Goal: Task Accomplishment & Management: Use online tool/utility

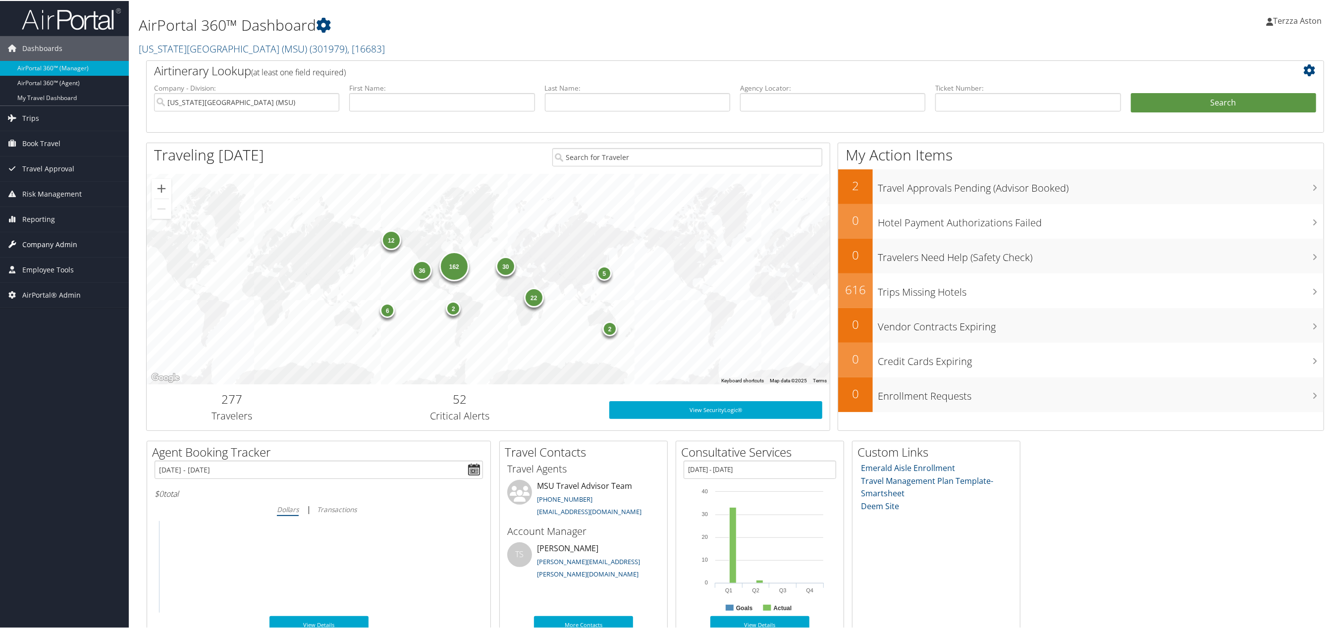
click at [56, 242] on span "Company Admin" at bounding box center [49, 243] width 55 height 25
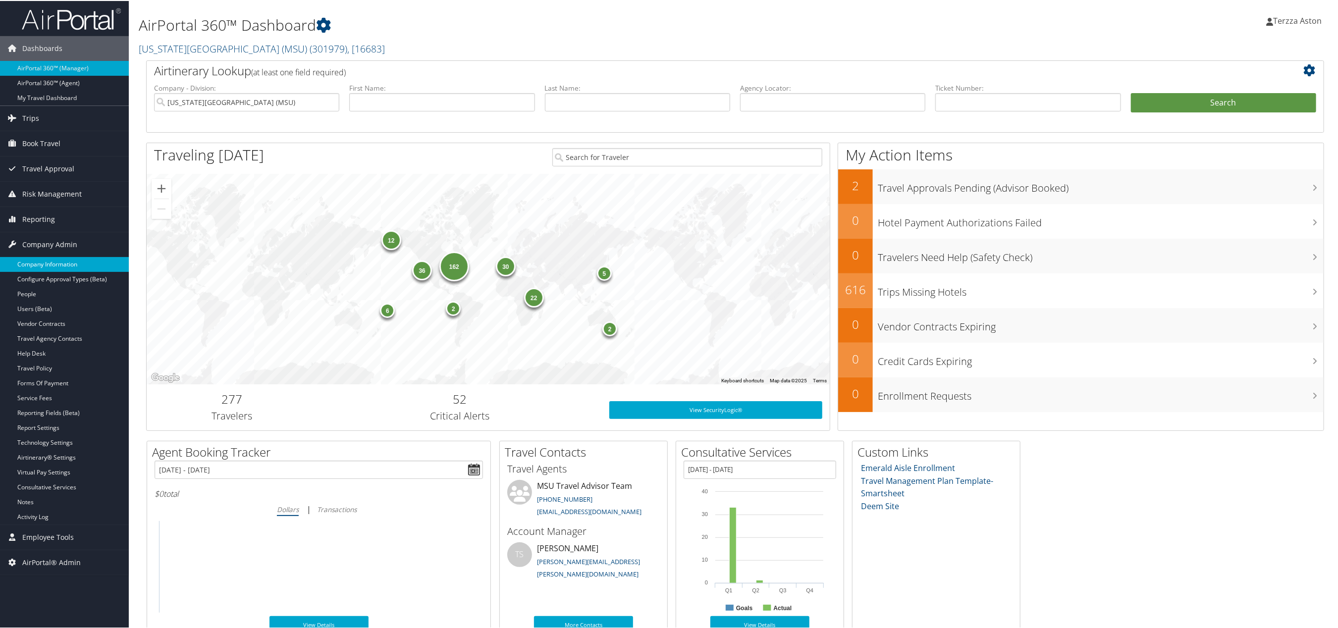
click at [56, 268] on link "Company Information" at bounding box center [64, 263] width 129 height 15
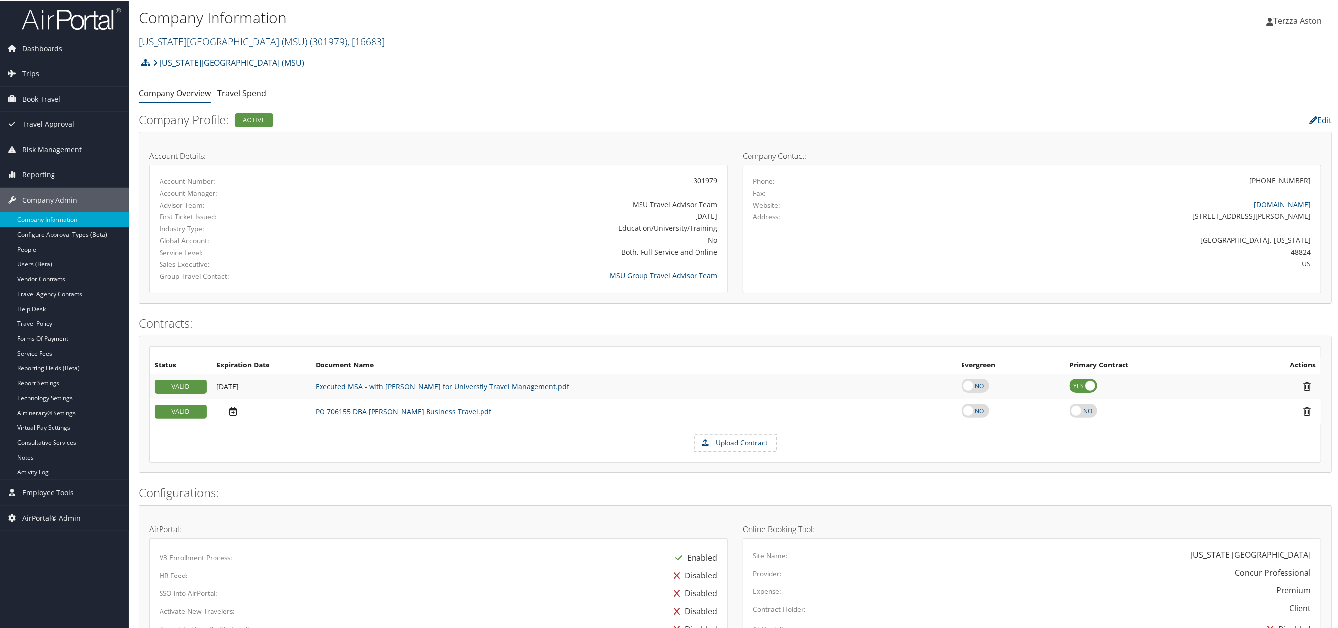
click at [248, 42] on link "[US_STATE][GEOGRAPHIC_DATA] (MSU) ( 301979 ) , [ 16683 ]" at bounding box center [262, 40] width 246 height 13
click at [177, 60] on input "search" at bounding box center [204, 59] width 130 height 18
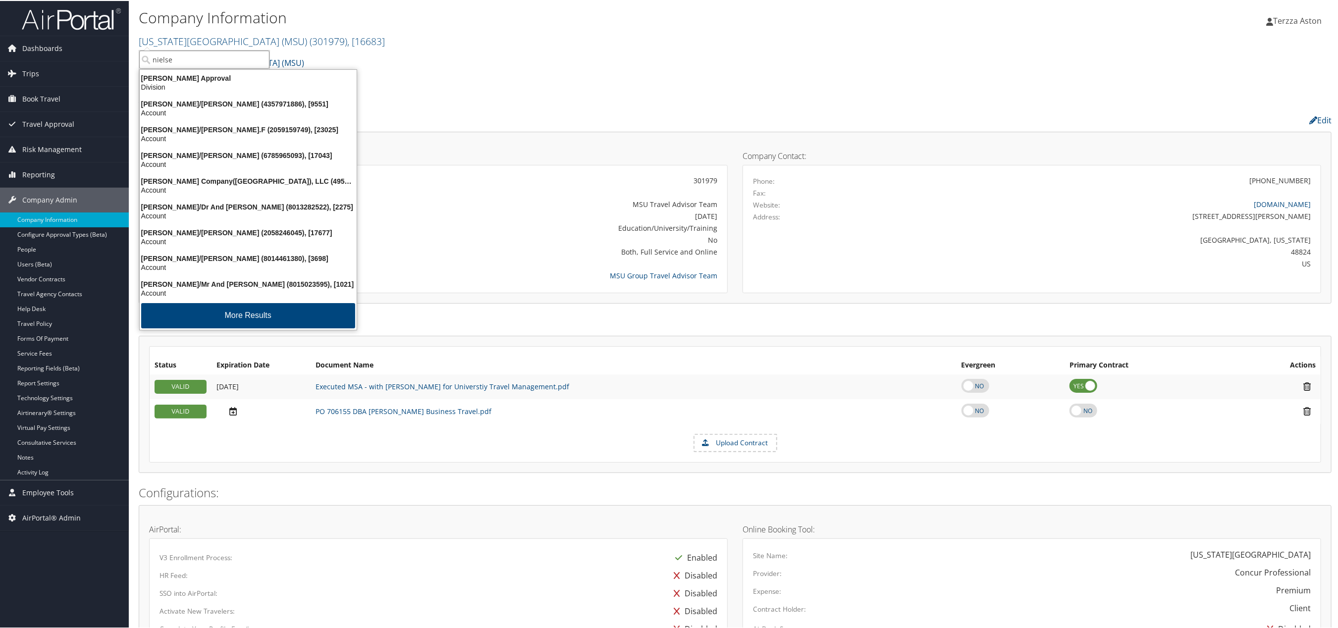
type input "nielsen"
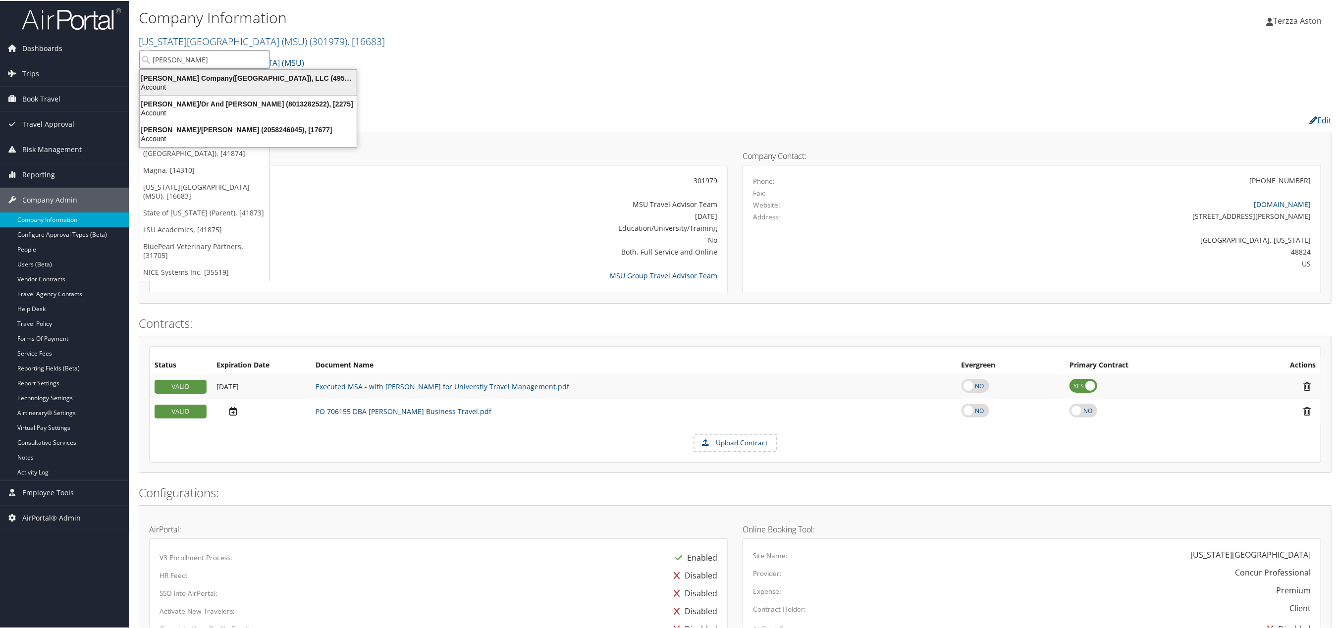
click at [187, 74] on div "Nielsen Company(US), LLC (4954), [44802]" at bounding box center [248, 77] width 229 height 9
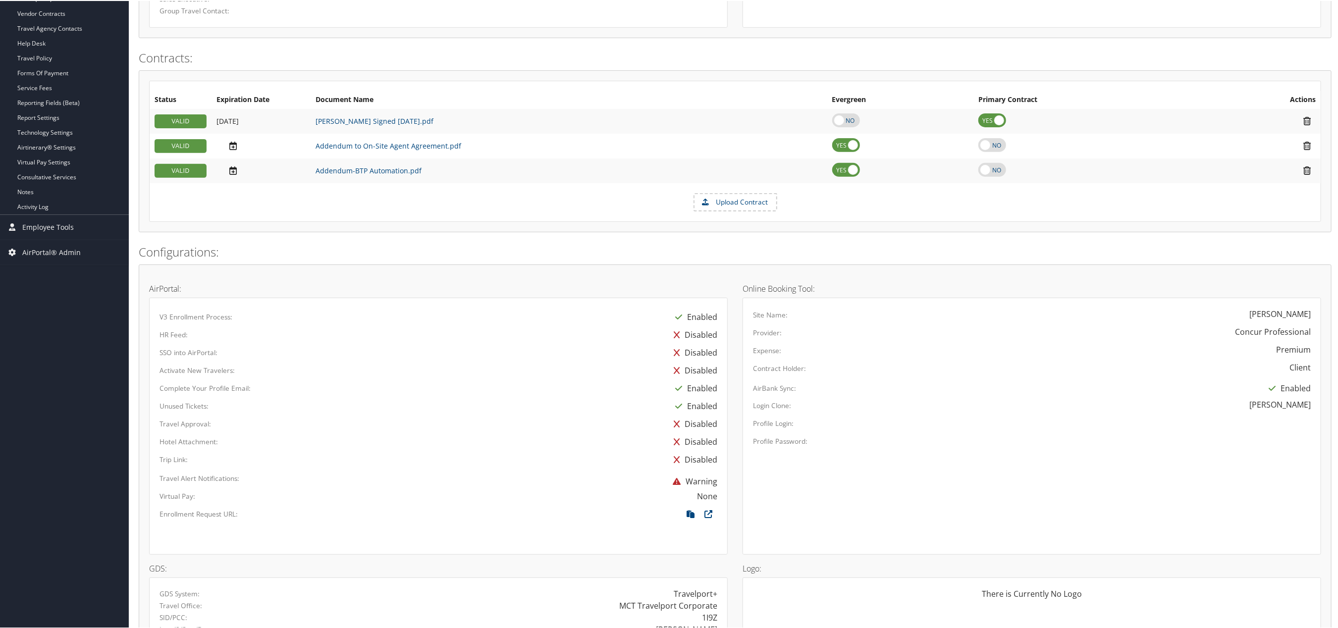
scroll to position [49, 0]
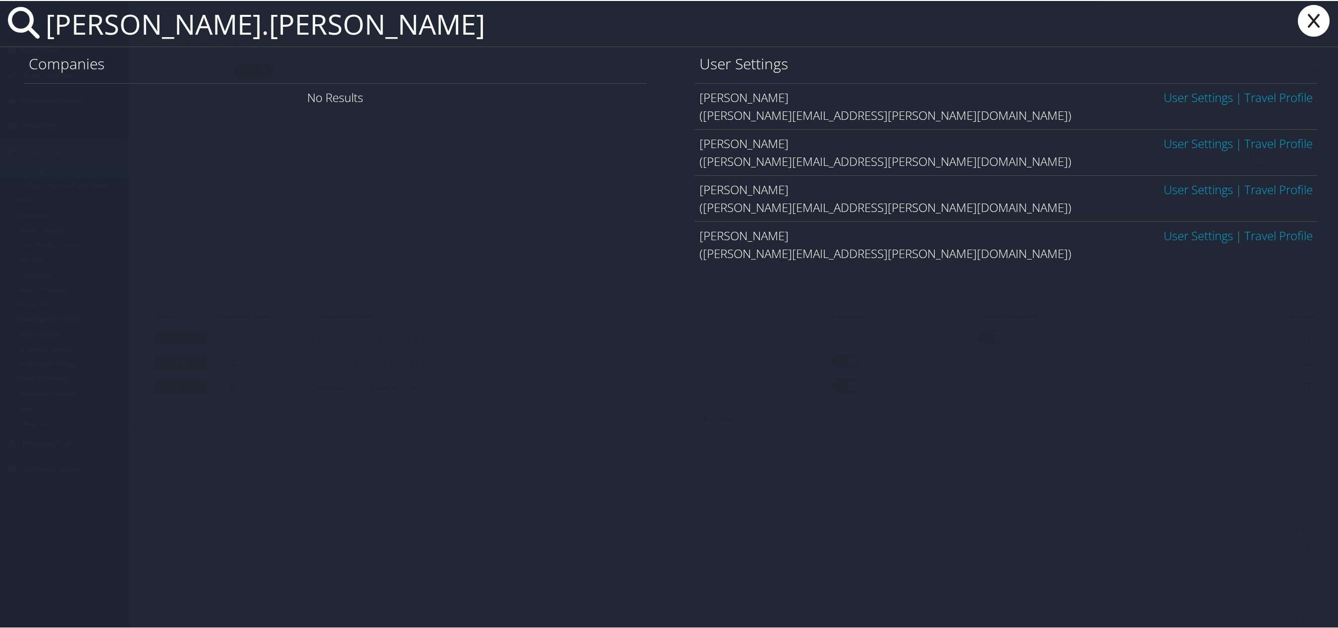
type input "nick.carr"
click at [1176, 240] on link "User Settings" at bounding box center [1198, 234] width 69 height 16
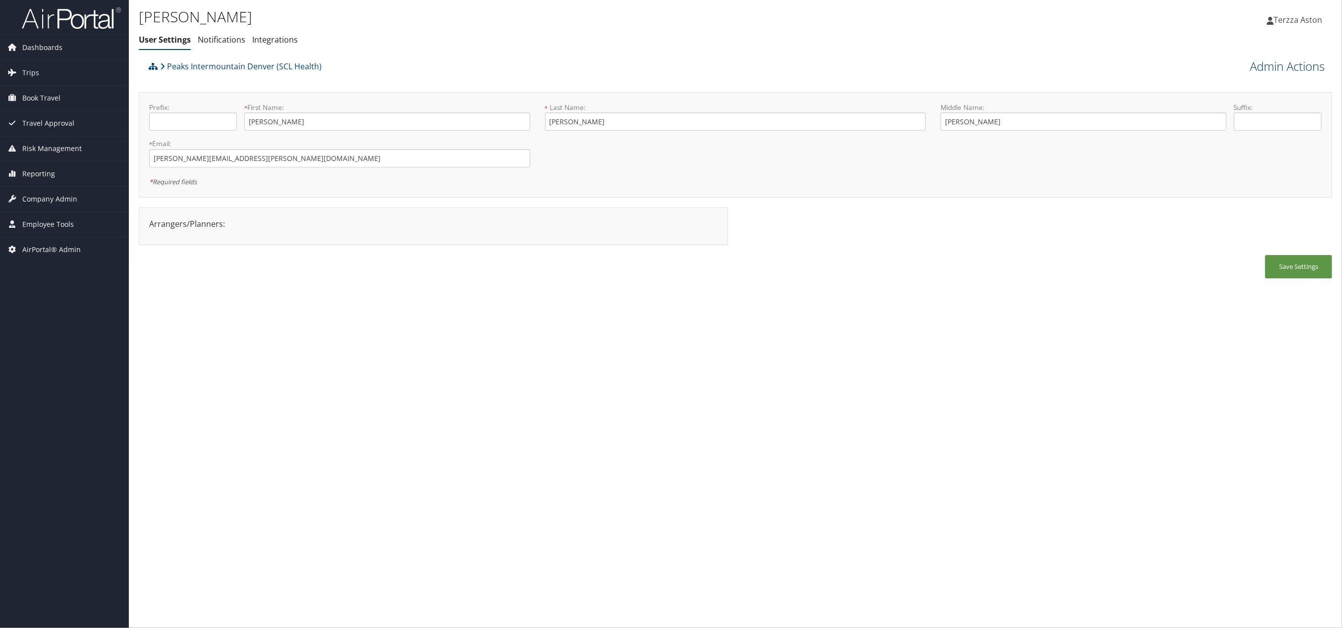
click at [1265, 66] on link "Admin Actions" at bounding box center [1286, 66] width 75 height 17
click at [1248, 111] on link "User Technology Settings" at bounding box center [1258, 118] width 130 height 17
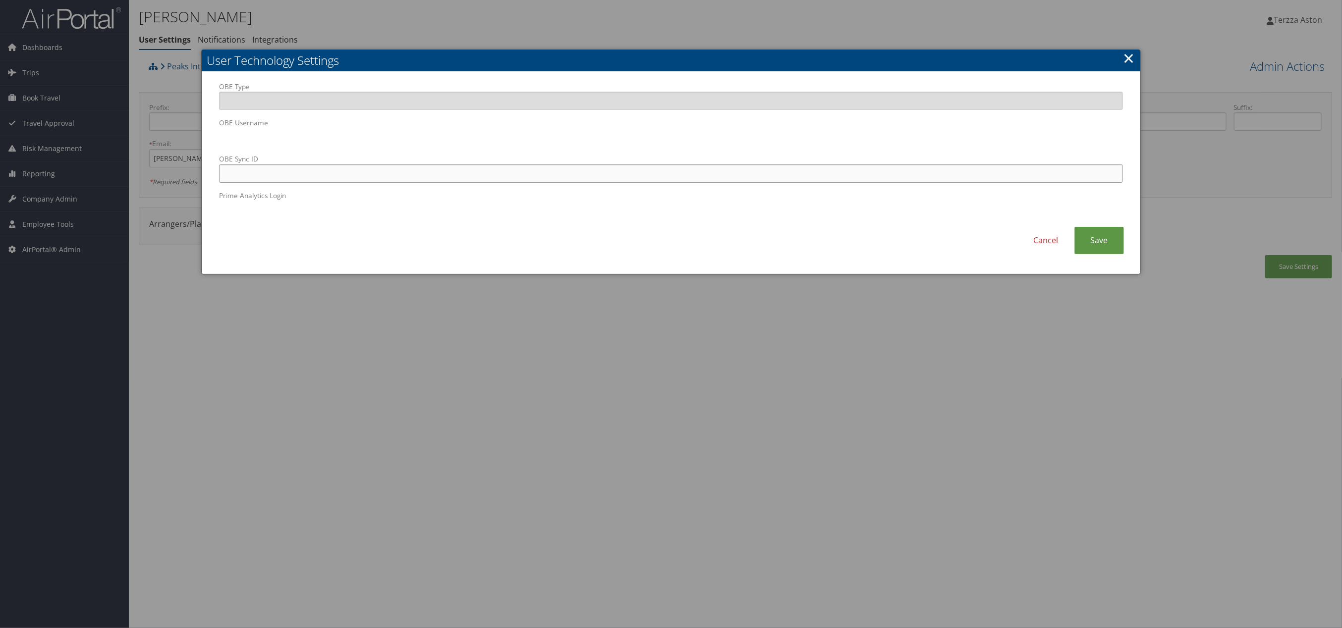
click at [417, 177] on input "OBE Sync ID" at bounding box center [671, 173] width 904 height 18
paste input "nick.carr@imail.org"
type input "nick.carr@imail.org"
click at [1113, 249] on link "Save" at bounding box center [1099, 240] width 50 height 27
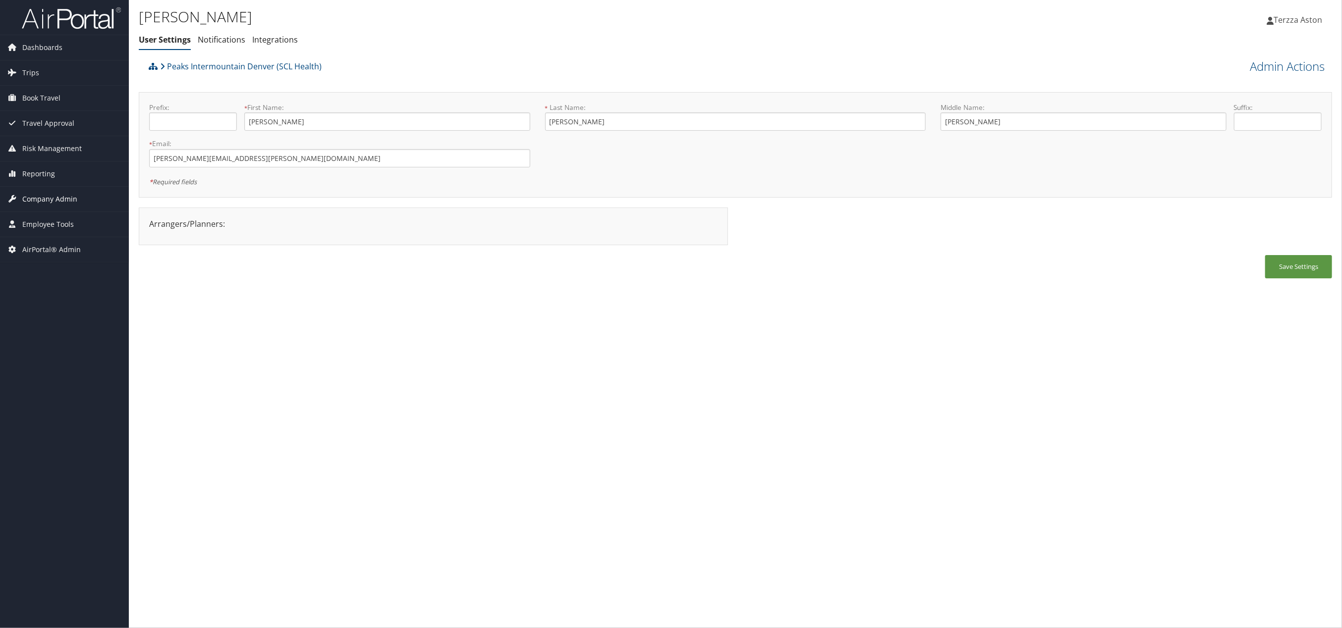
click at [56, 200] on span "Company Admin" at bounding box center [49, 199] width 55 height 25
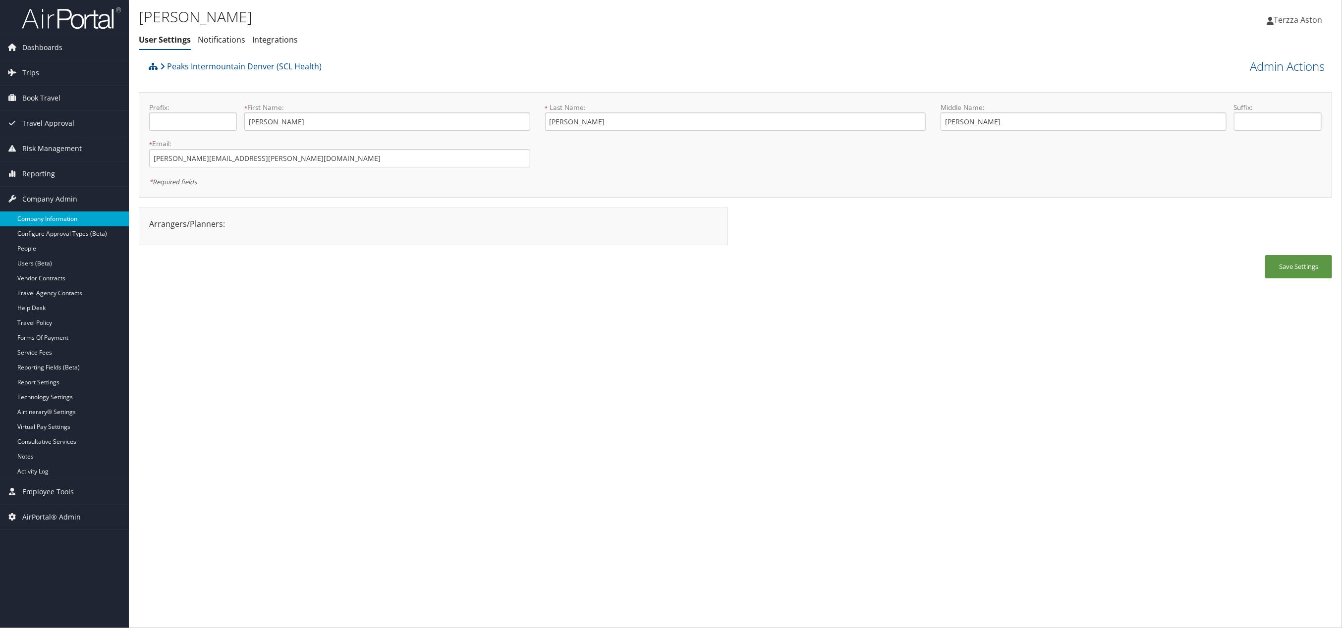
click at [29, 216] on link "Company Information" at bounding box center [64, 219] width 129 height 15
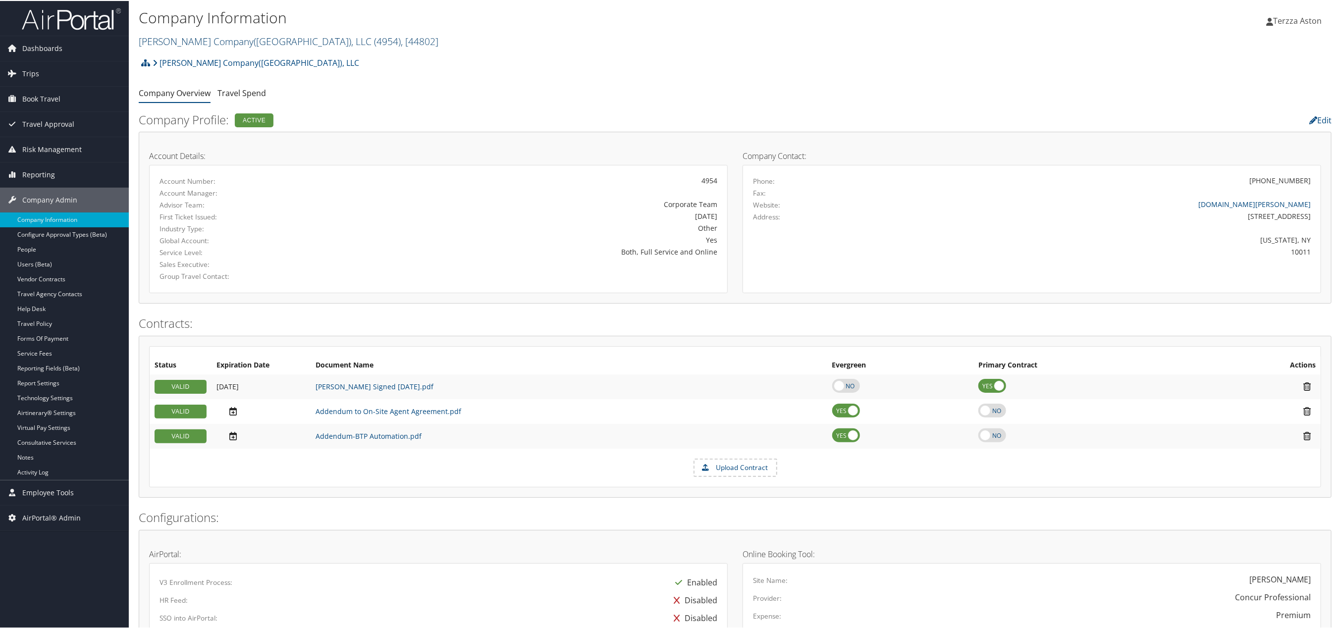
click at [217, 38] on link "Nielsen Company(US), LLC ( 4954 ) , [ 44802 ]" at bounding box center [289, 40] width 300 height 13
click at [191, 55] on input "search" at bounding box center [204, 59] width 130 height 18
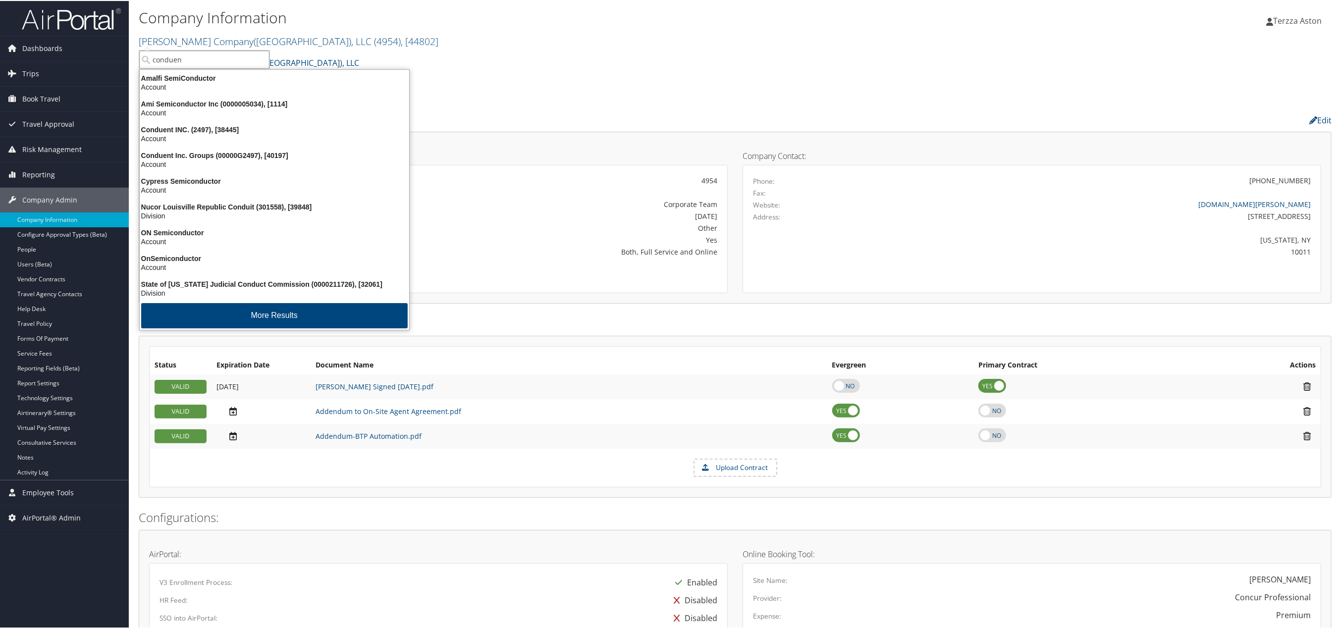
type input "conduent"
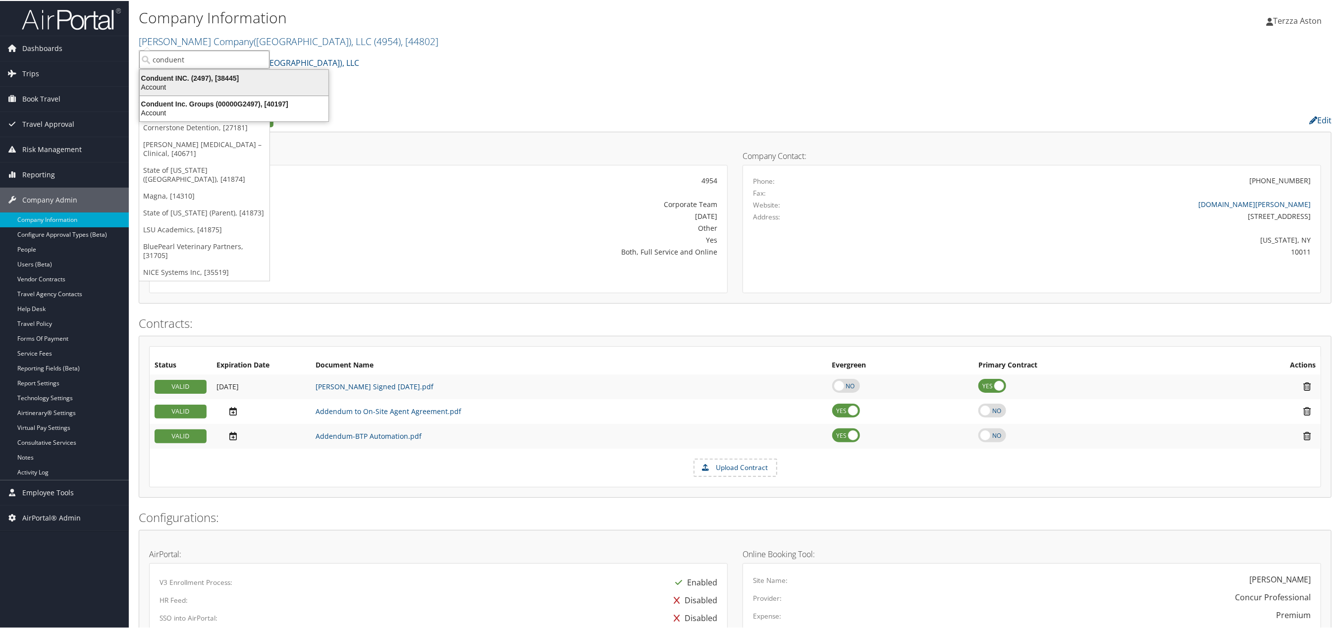
click at [180, 79] on div "Conduent INC. (2497), [38445]" at bounding box center [234, 77] width 201 height 9
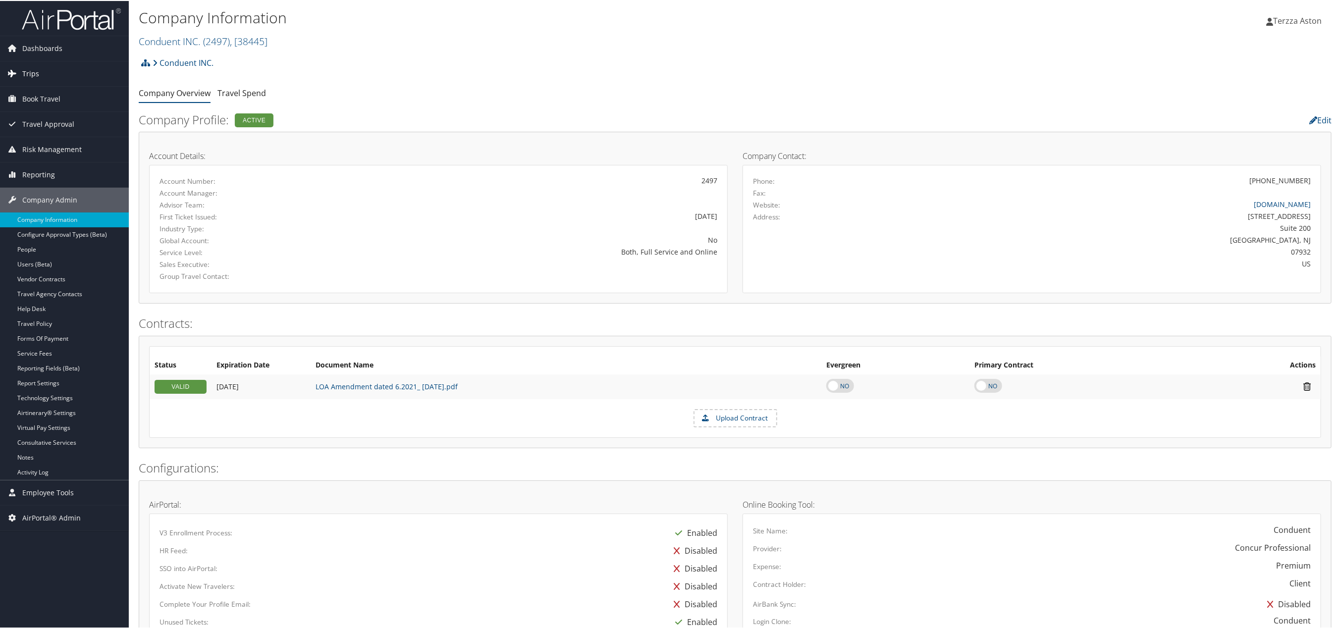
click at [22, 71] on span "Trips" at bounding box center [30, 72] width 17 height 25
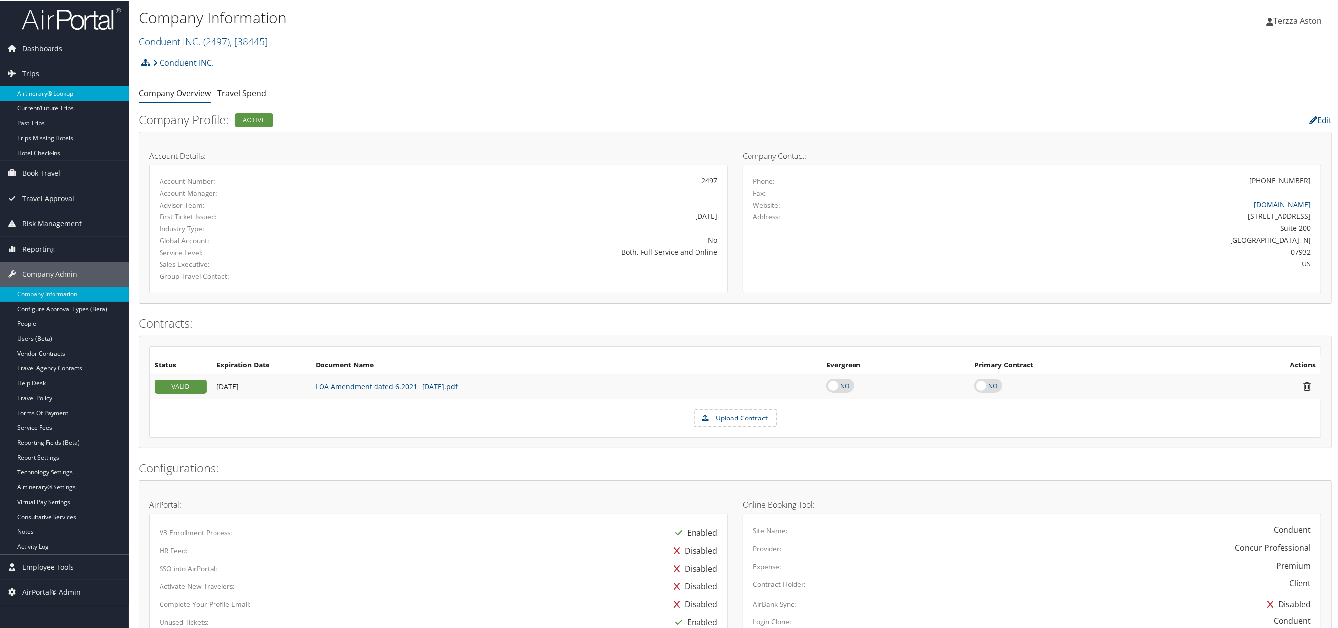
click at [56, 87] on link "Airtinerary® Lookup" at bounding box center [64, 92] width 129 height 15
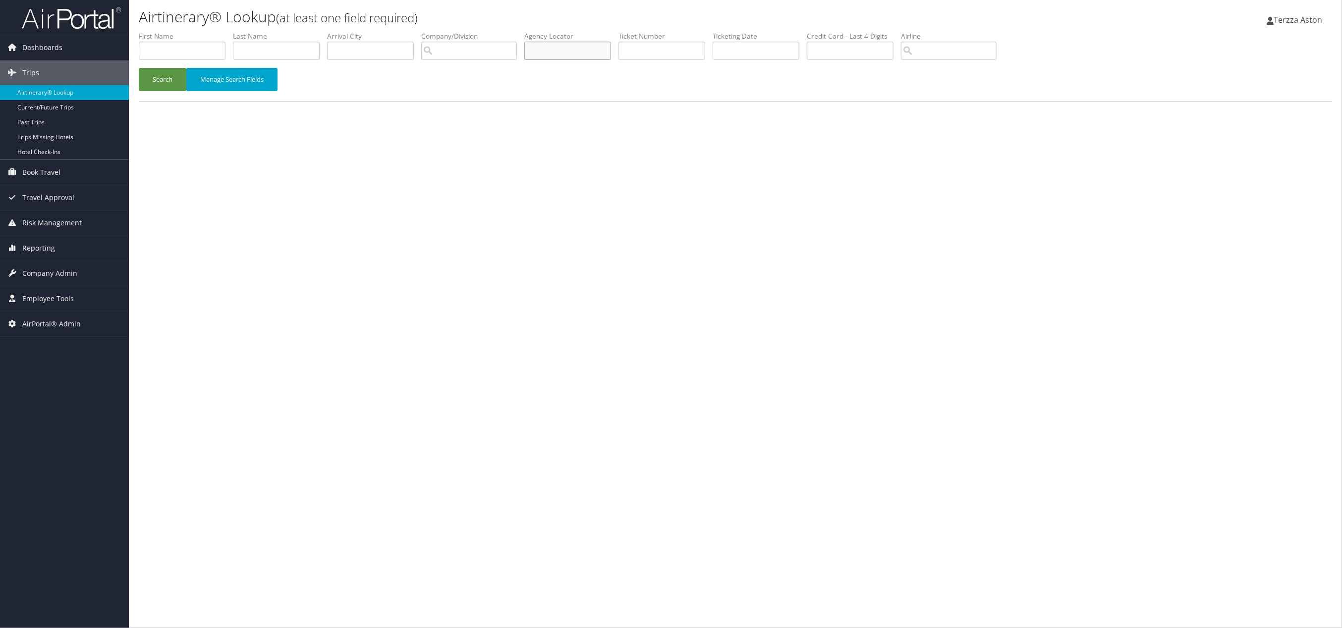
click at [557, 49] on input "text" at bounding box center [567, 51] width 87 height 18
click at [576, 50] on input "text" at bounding box center [567, 51] width 87 height 18
click at [160, 76] on button "Search" at bounding box center [163, 79] width 48 height 23
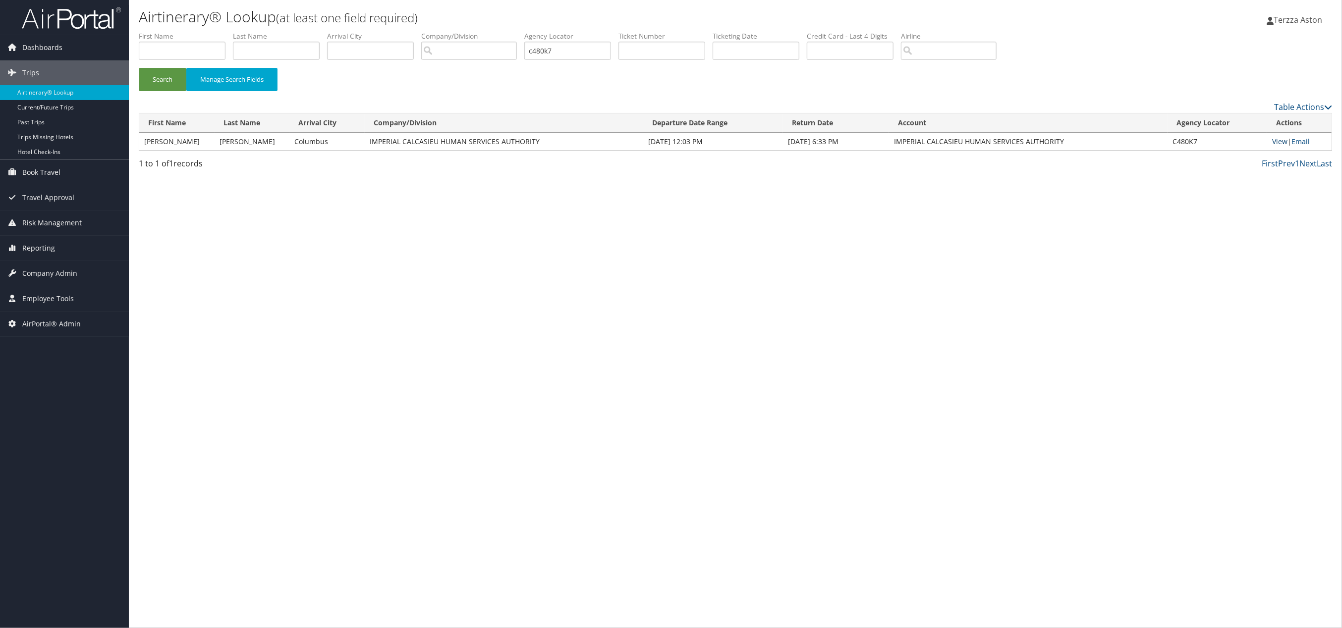
click at [1280, 143] on link "View" at bounding box center [1279, 141] width 15 height 9
drag, startPoint x: 586, startPoint y: 49, endPoint x: 446, endPoint y: 63, distance: 140.5
click at [446, 31] on ul "First Name Last Name Departure City Arrival City Company/Division Airport/City …" at bounding box center [735, 31] width 1193 height 0
type input "cxysdp"
click at [139, 68] on button "Search" at bounding box center [163, 79] width 48 height 23
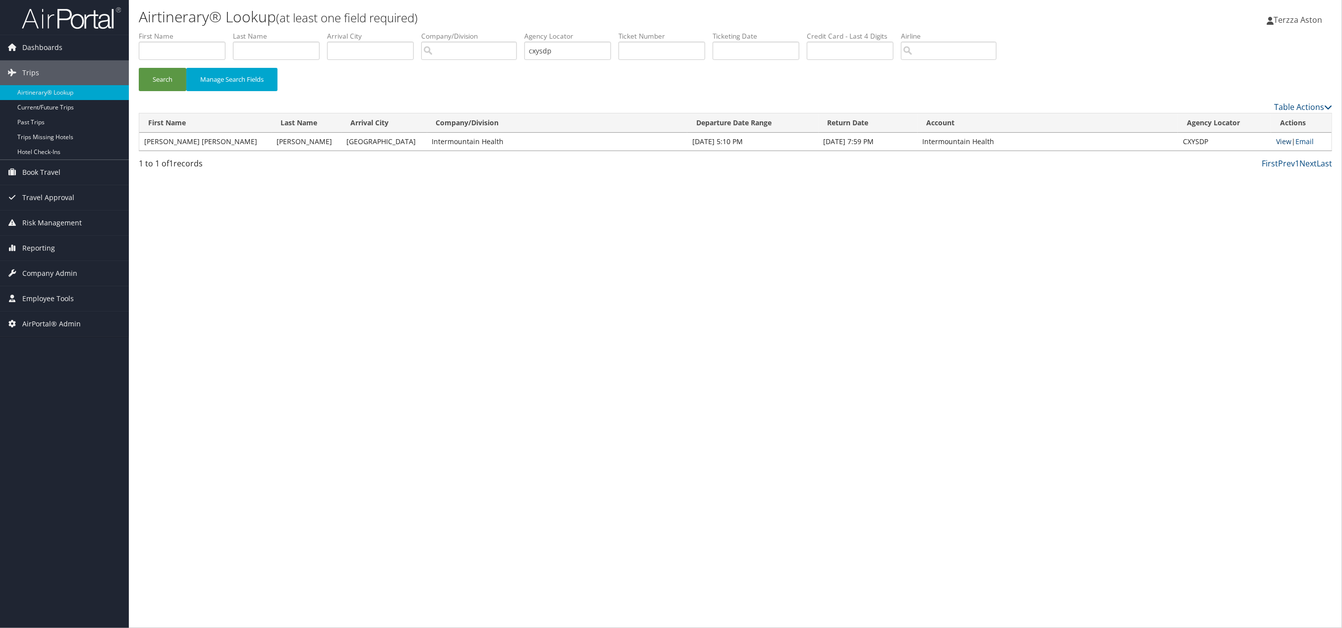
click at [1276, 143] on link "View" at bounding box center [1283, 141] width 15 height 9
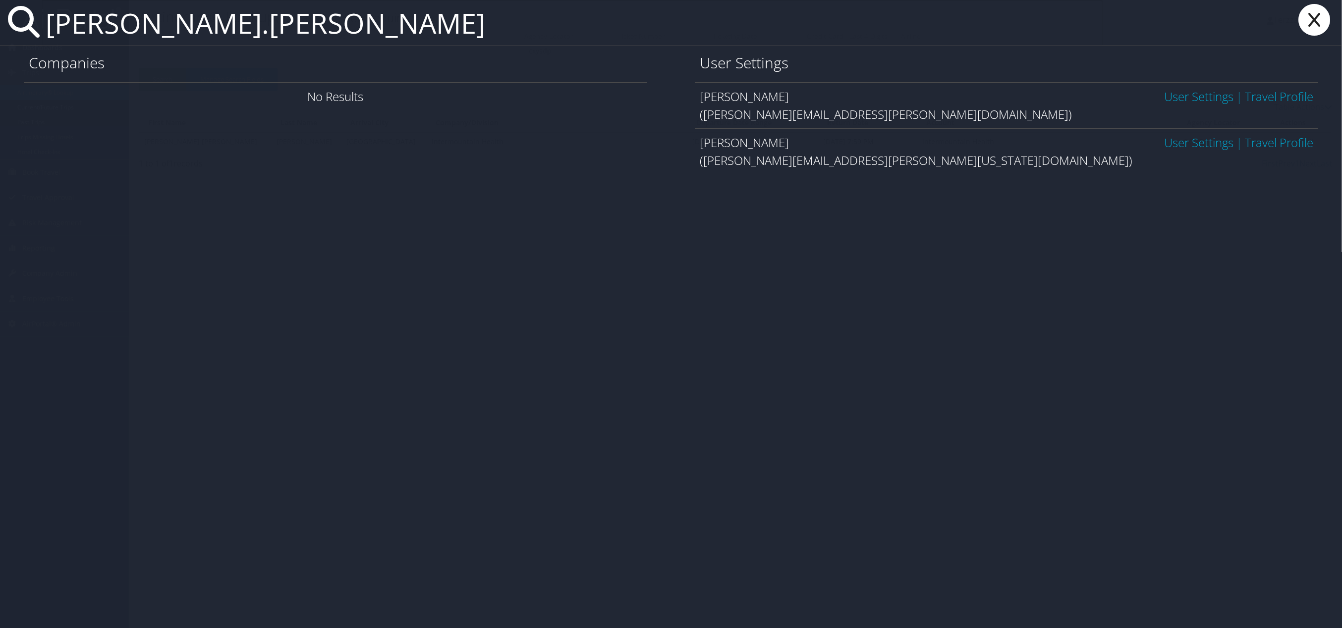
type input "laura.lamm"
click at [1196, 93] on link "User Settings" at bounding box center [1198, 96] width 69 height 16
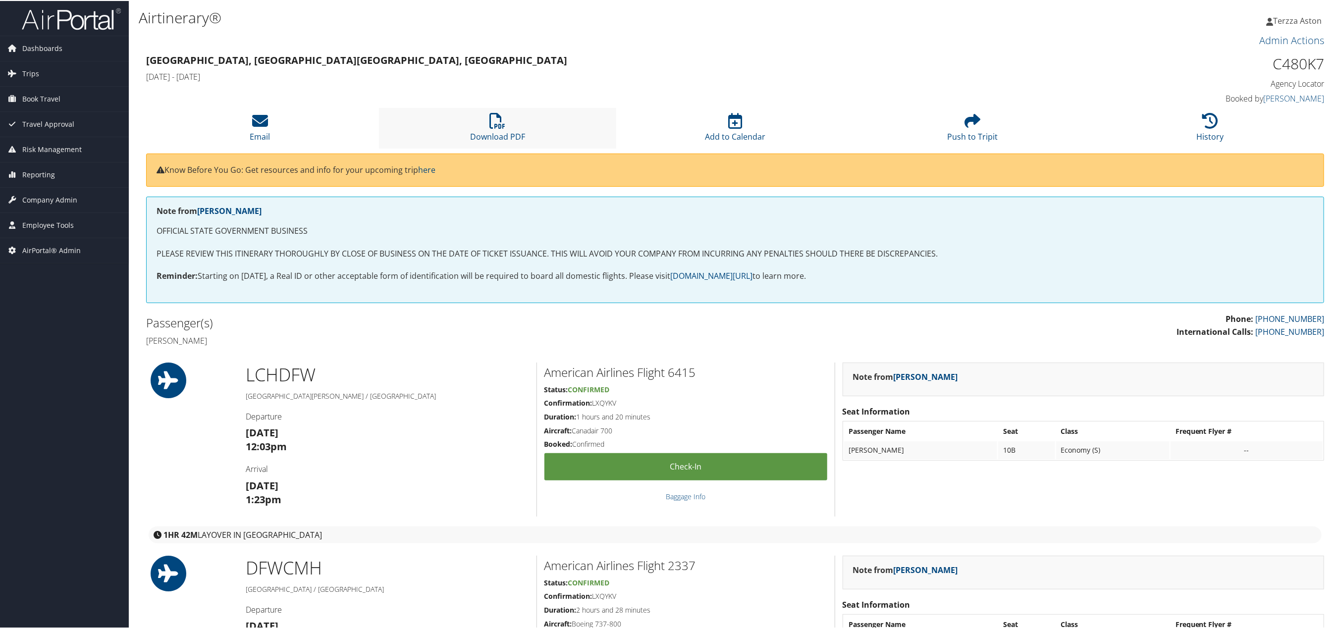
click at [505, 123] on li "Download PDF" at bounding box center [498, 127] width 238 height 40
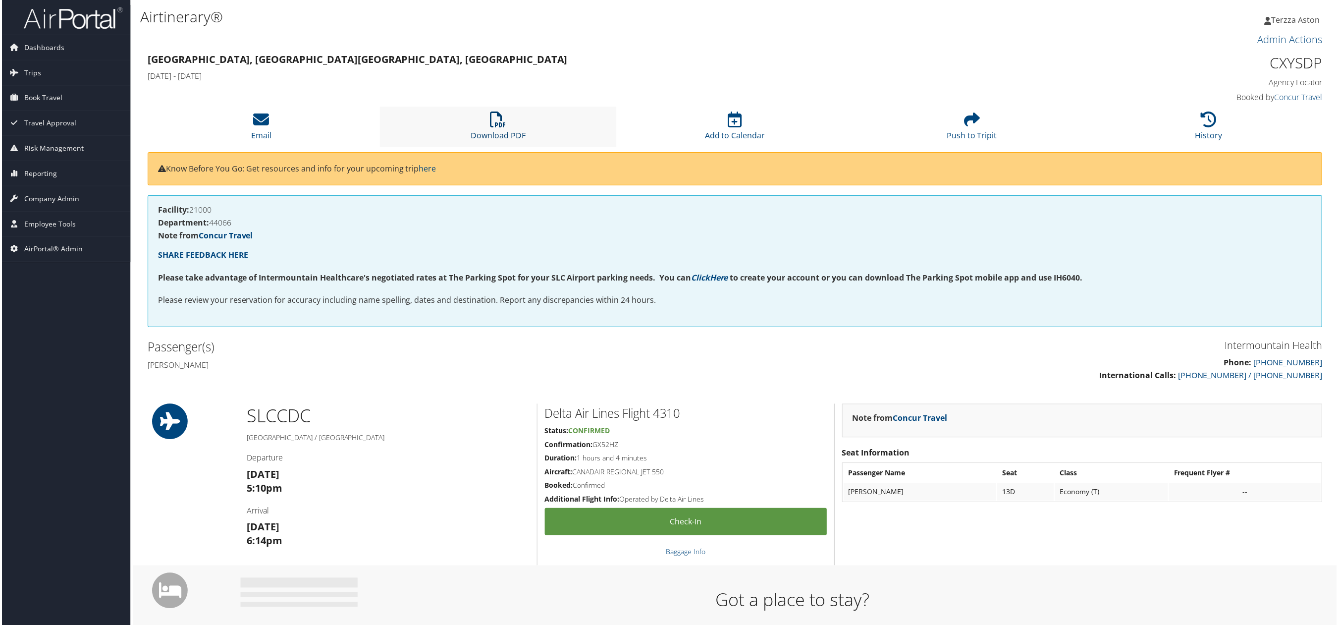
click at [487, 131] on link "Download PDF" at bounding box center [497, 129] width 55 height 24
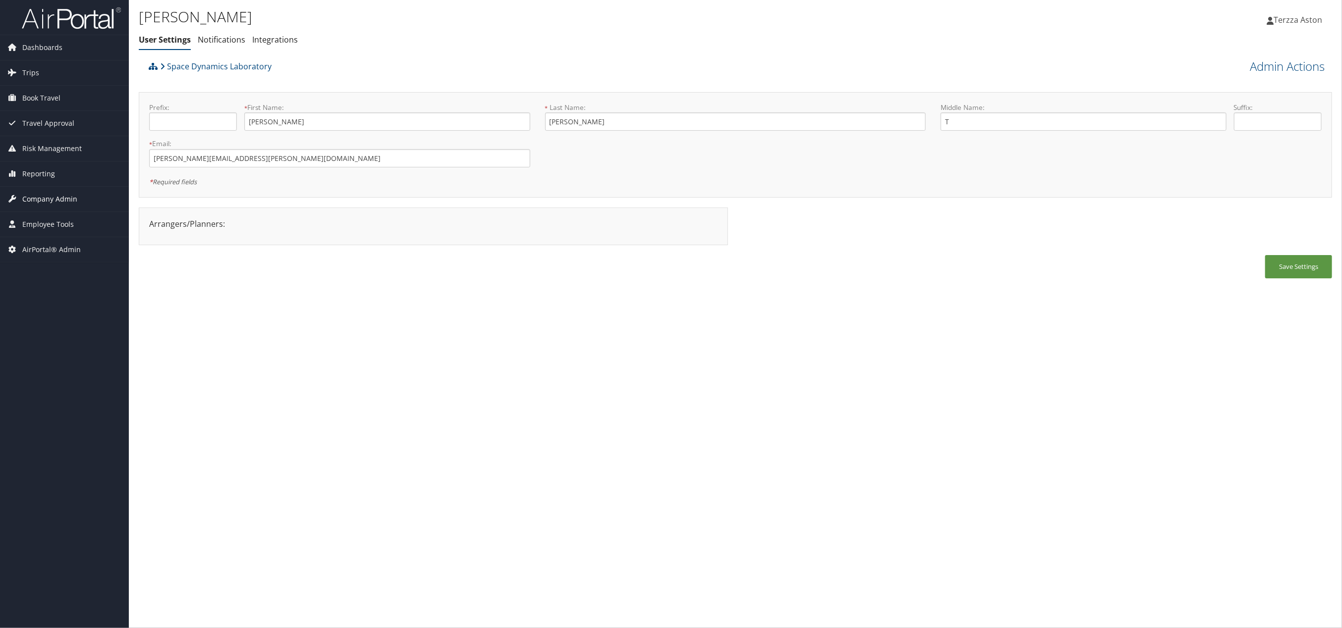
click at [52, 201] on span "Company Admin" at bounding box center [49, 199] width 55 height 25
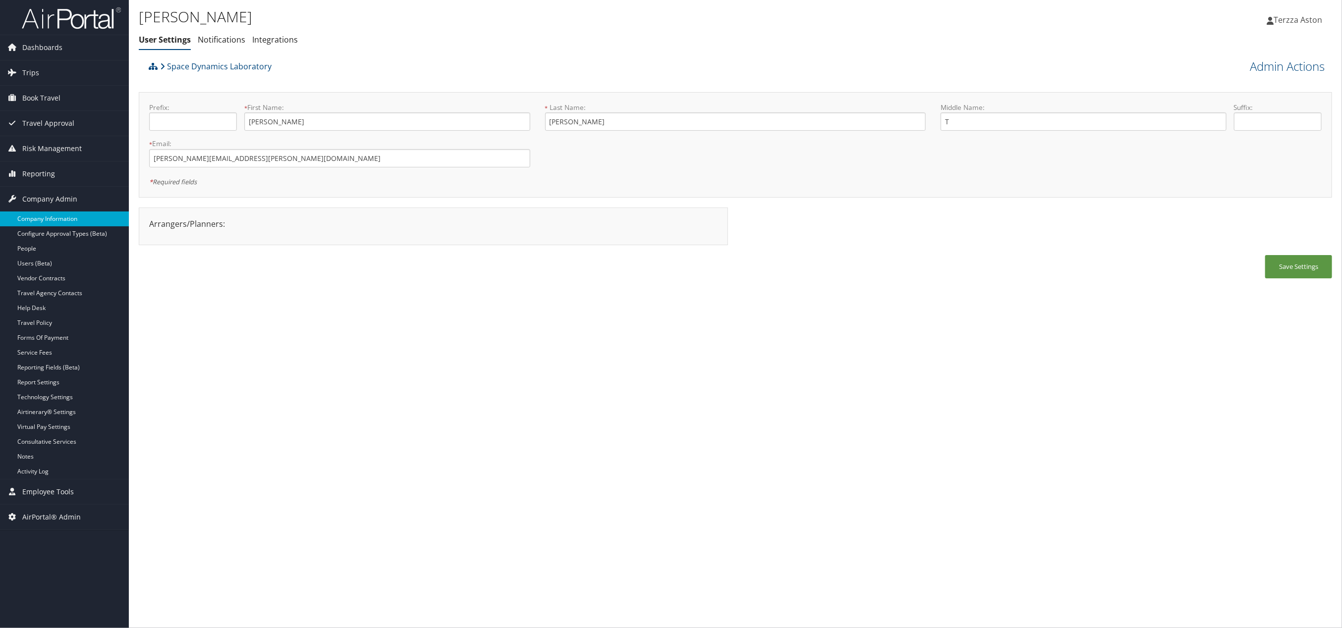
click at [63, 217] on link "Company Information" at bounding box center [64, 219] width 129 height 15
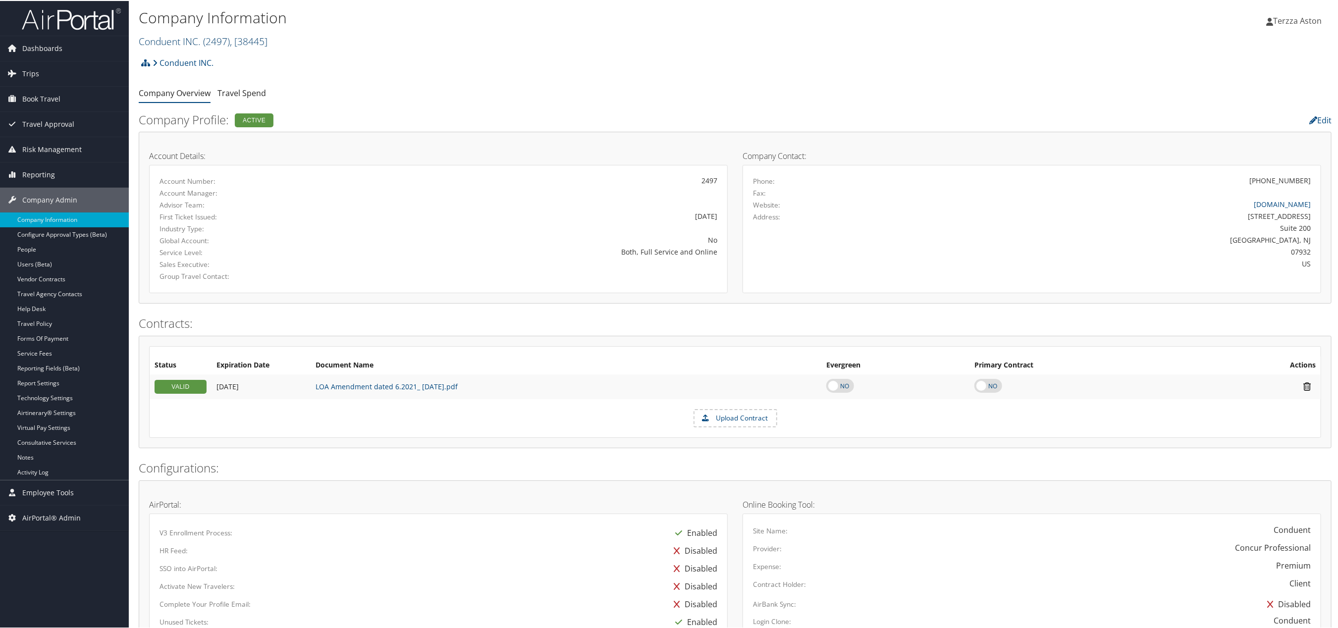
click at [252, 41] on span ", [ 38445 ]" at bounding box center [249, 40] width 38 height 13
click at [180, 53] on input "search" at bounding box center [204, 59] width 130 height 18
type input "michi"
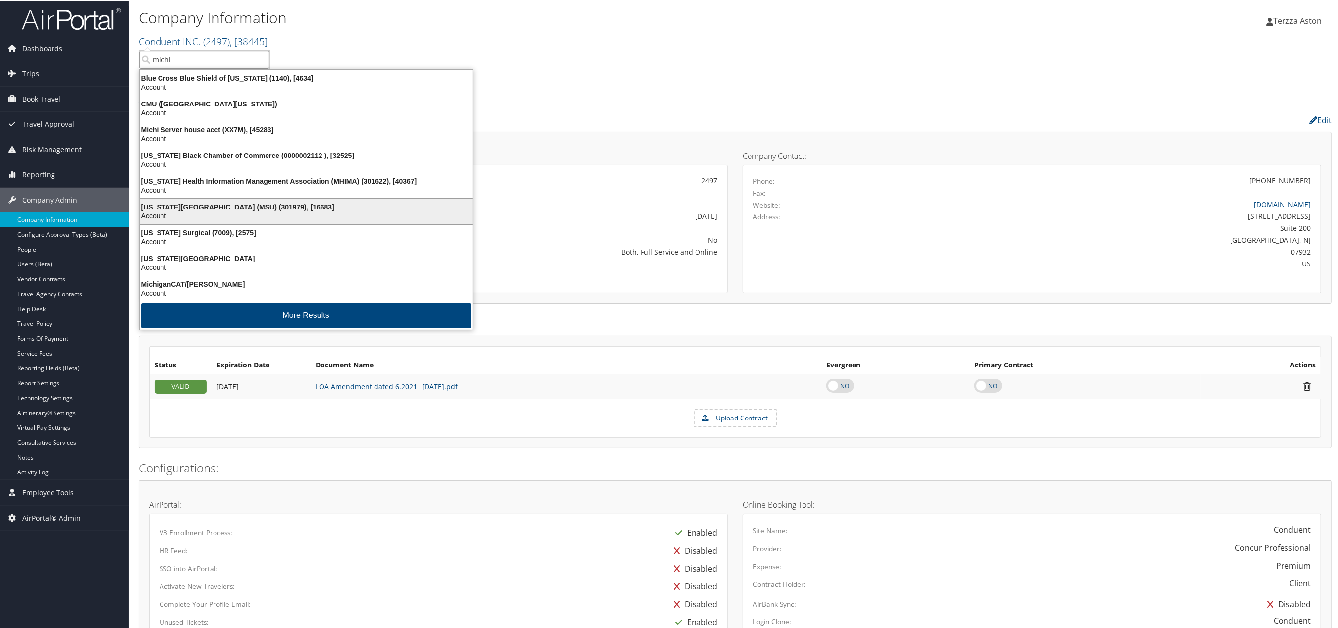
click at [187, 208] on div "[US_STATE][GEOGRAPHIC_DATA] (MSU) (301979), [16683]" at bounding box center [306, 206] width 345 height 9
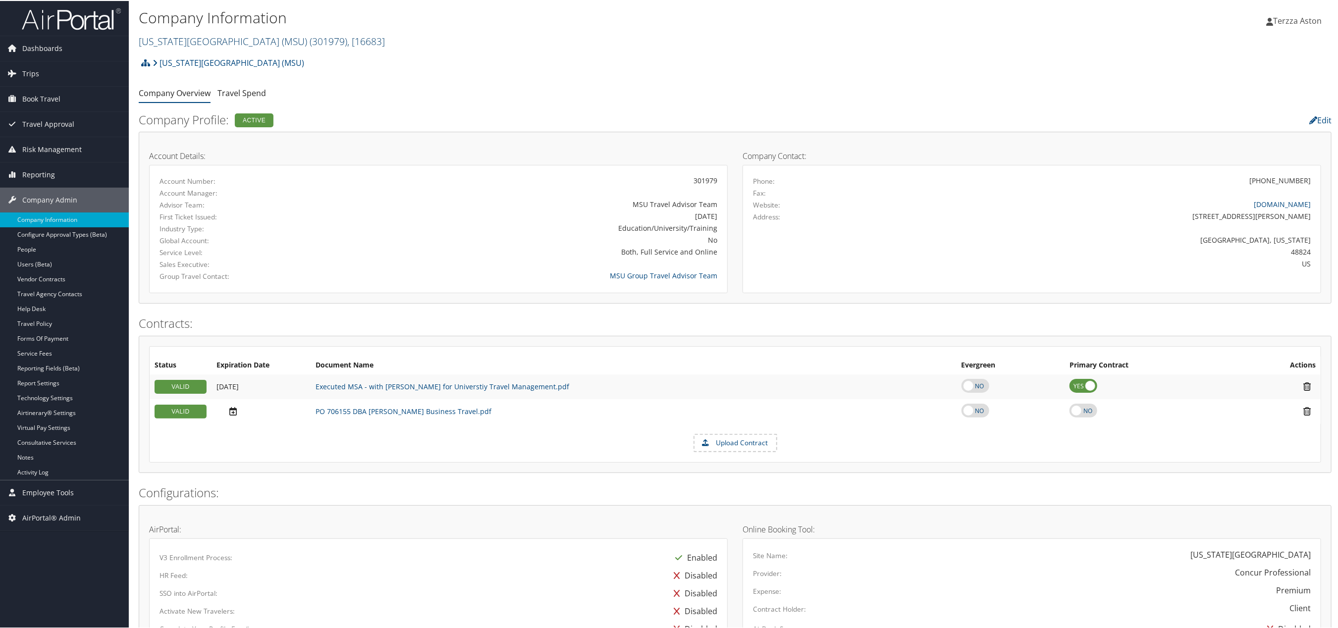
click at [212, 38] on link "Michigan State University (MSU) ( 301979 ) , [ 16683 ]" at bounding box center [262, 40] width 246 height 13
click at [163, 55] on input "search" at bounding box center [204, 59] width 130 height 18
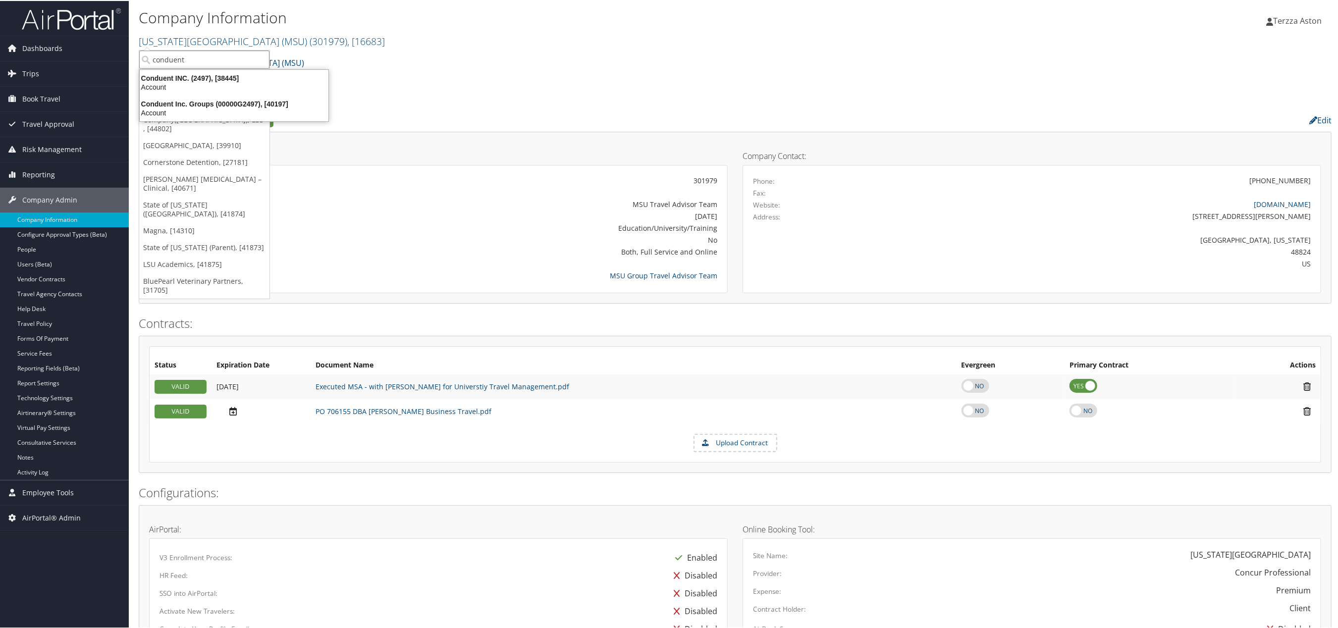
type input "conduent"
click at [201, 76] on div "Conduent INC. (2497), [38445]" at bounding box center [234, 77] width 201 height 9
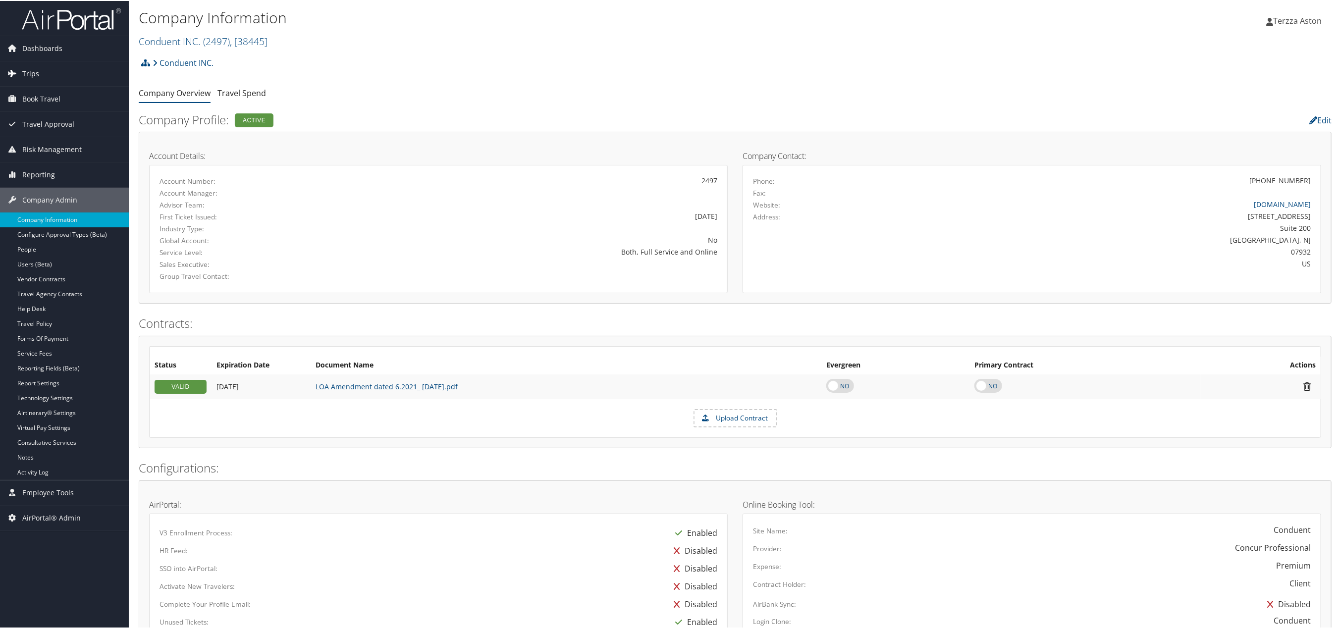
click at [42, 72] on link "Trips" at bounding box center [64, 72] width 129 height 25
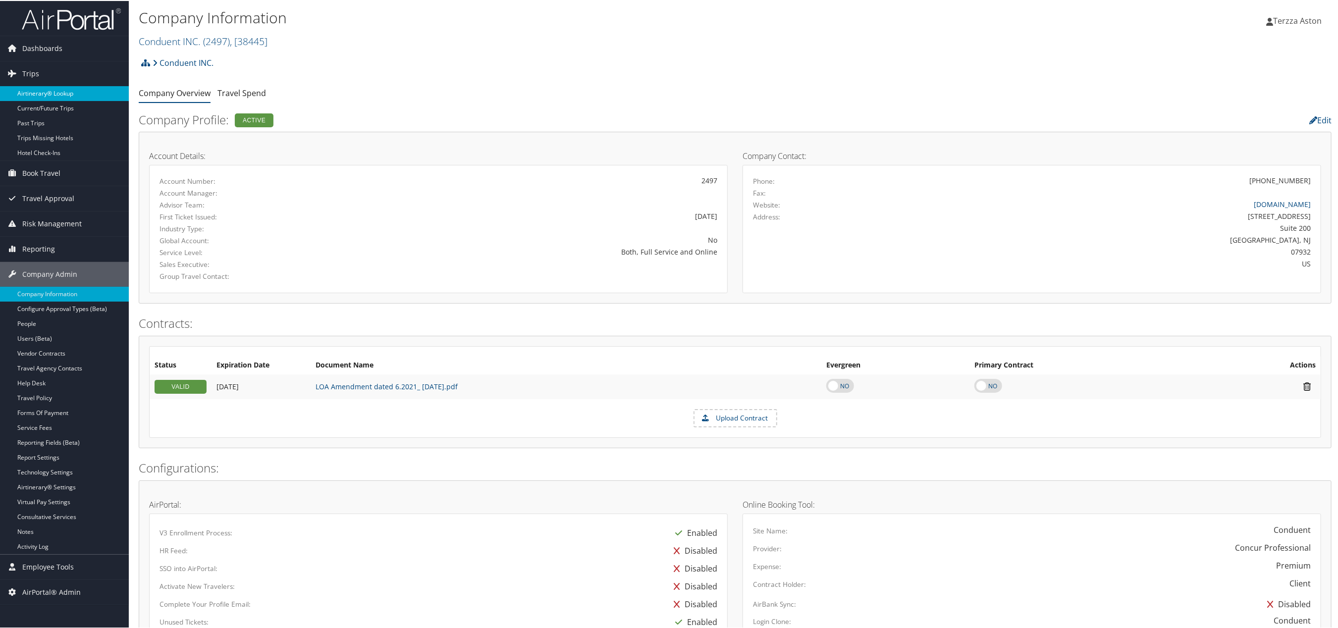
click at [40, 87] on link "Airtinerary® Lookup" at bounding box center [64, 92] width 129 height 15
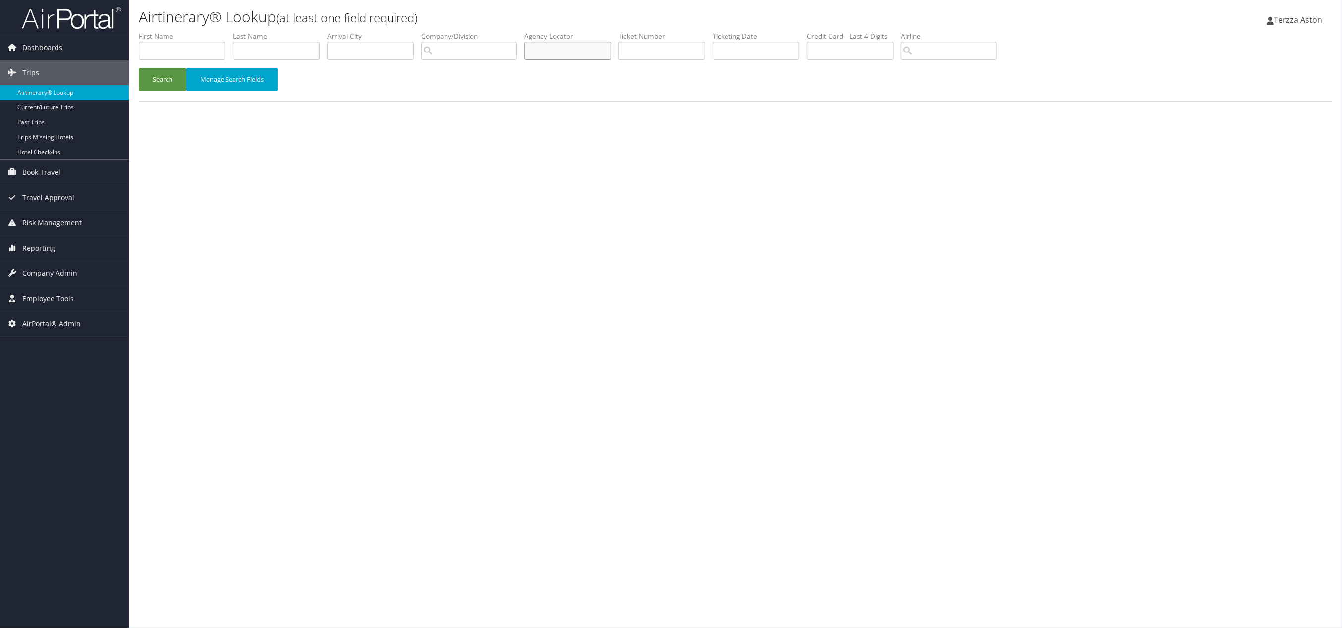
click at [560, 54] on input "text" at bounding box center [567, 51] width 87 height 18
type input "cv1qyc"
click at [139, 68] on button "Search" at bounding box center [163, 79] width 48 height 23
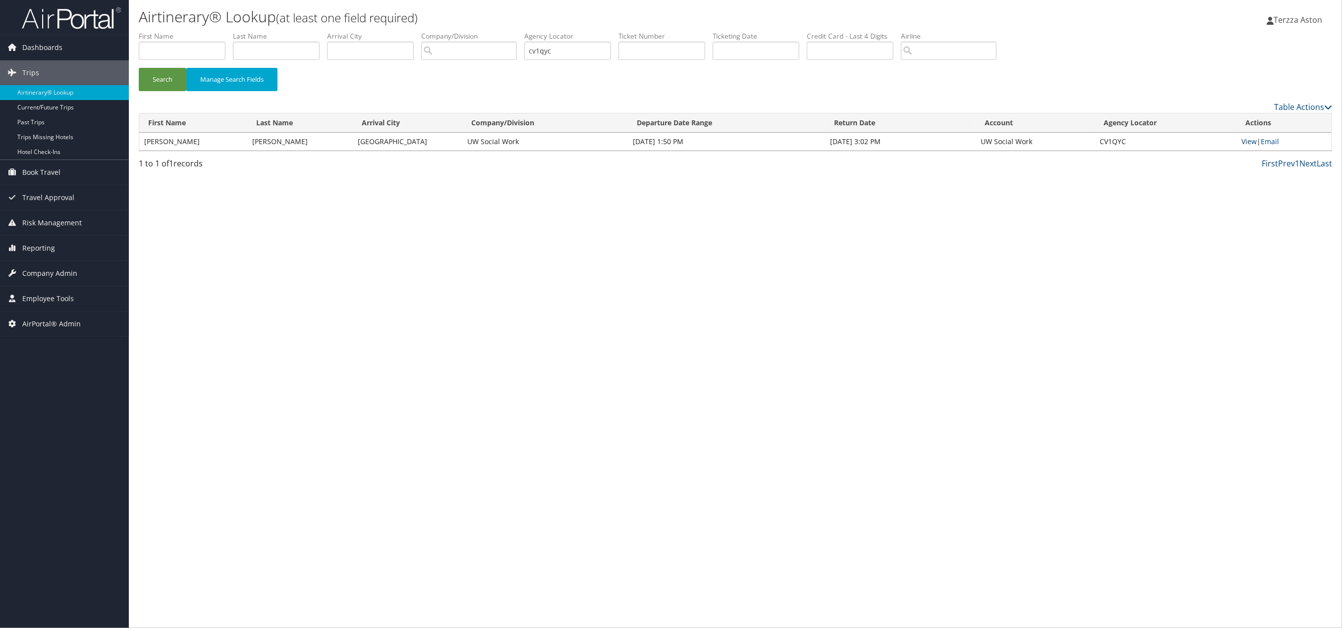
click at [1245, 144] on link "View" at bounding box center [1249, 141] width 15 height 9
click at [177, 54] on input "text" at bounding box center [182, 51] width 87 height 18
type input "brooke"
click at [276, 49] on input "text" at bounding box center [276, 51] width 87 height 18
type input "MARTIN"
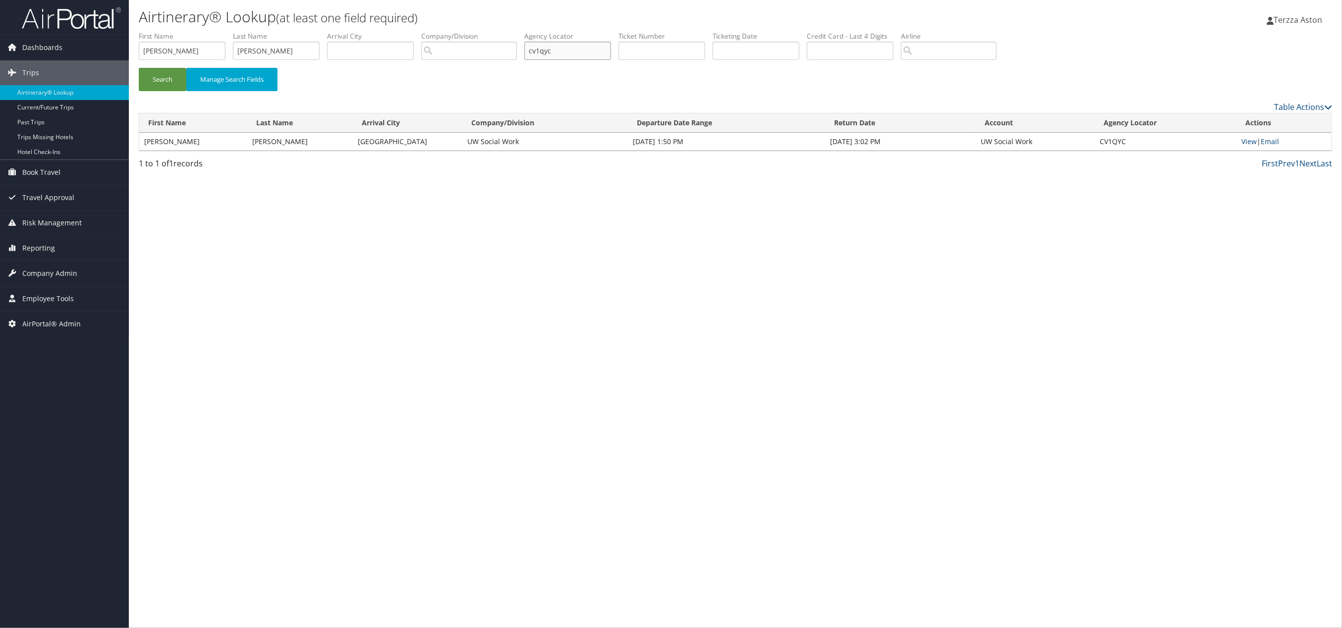
drag, startPoint x: 585, startPoint y: 54, endPoint x: 513, endPoint y: 53, distance: 72.3
click at [513, 31] on ul "First Name brooke Last Name MARTIN Departure City Arrival City Company/Division…" at bounding box center [735, 31] width 1193 height 0
click at [165, 76] on button "Search" at bounding box center [163, 79] width 48 height 23
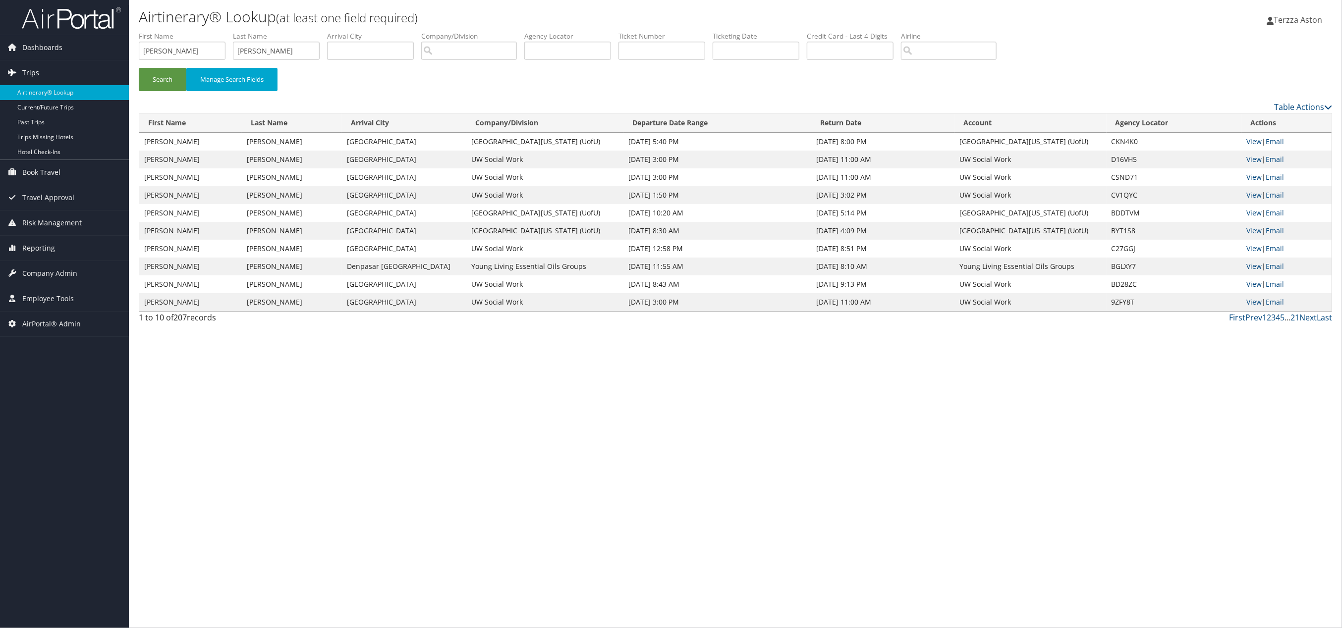
click at [39, 70] on link "Trips" at bounding box center [64, 72] width 129 height 25
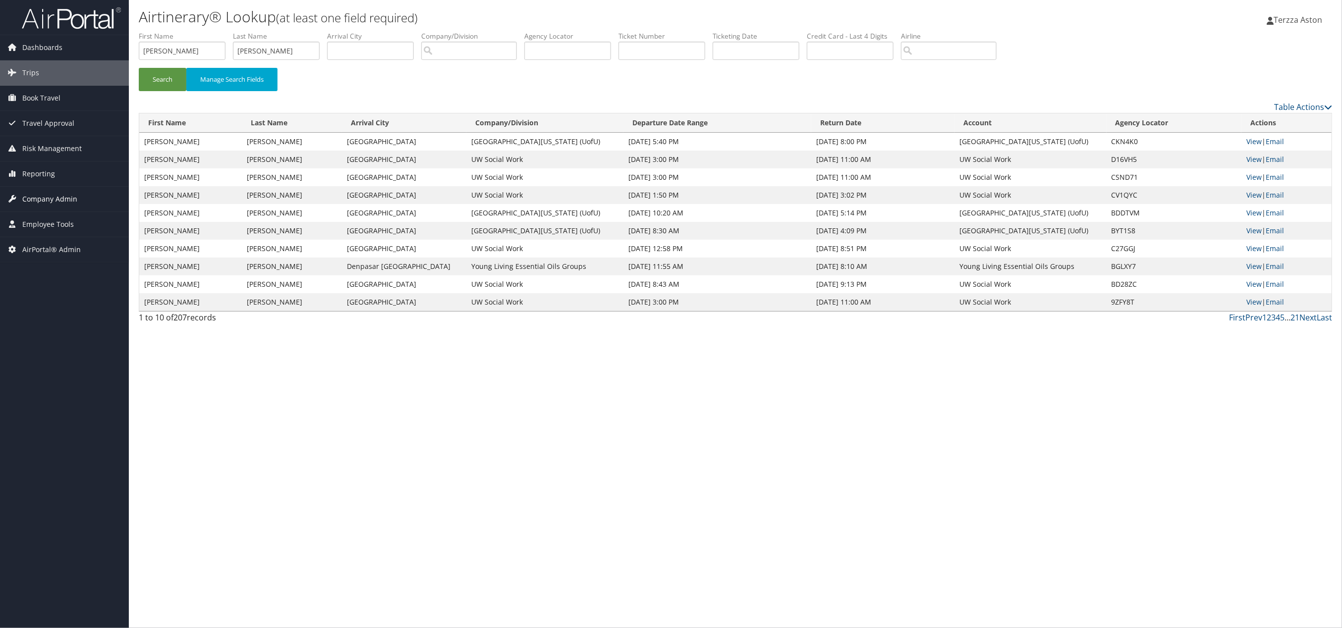
click at [59, 200] on span "Company Admin" at bounding box center [49, 199] width 55 height 25
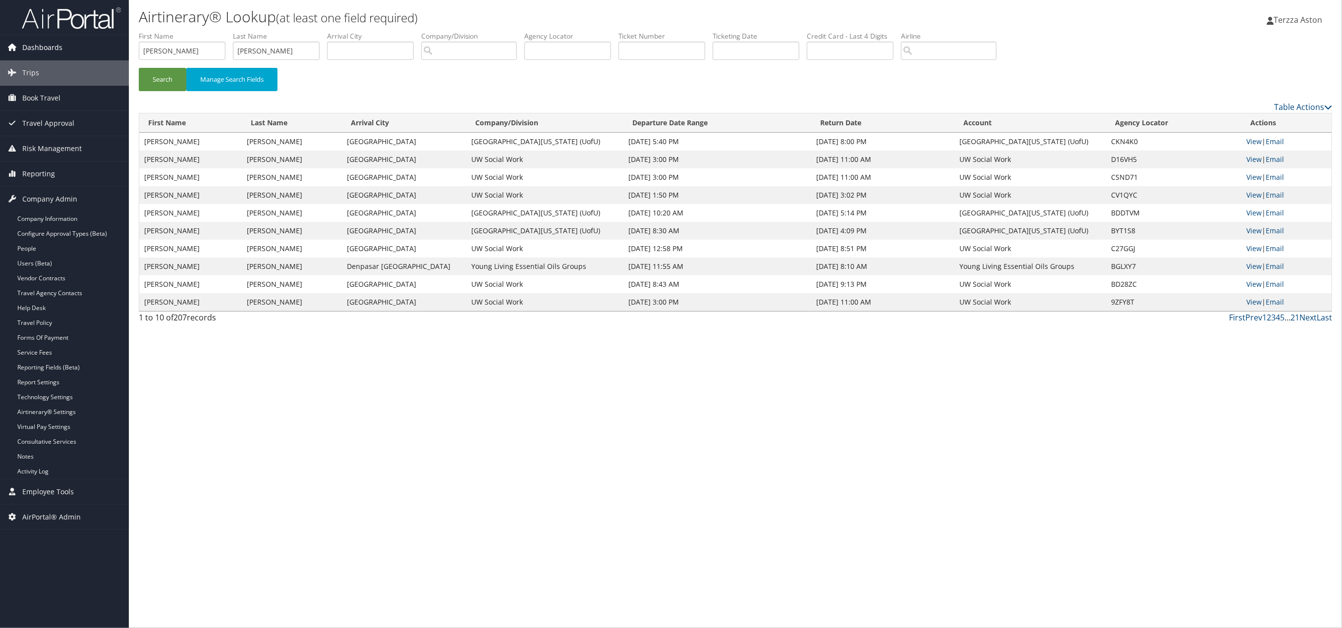
click at [37, 45] on span "Dashboards" at bounding box center [42, 47] width 40 height 25
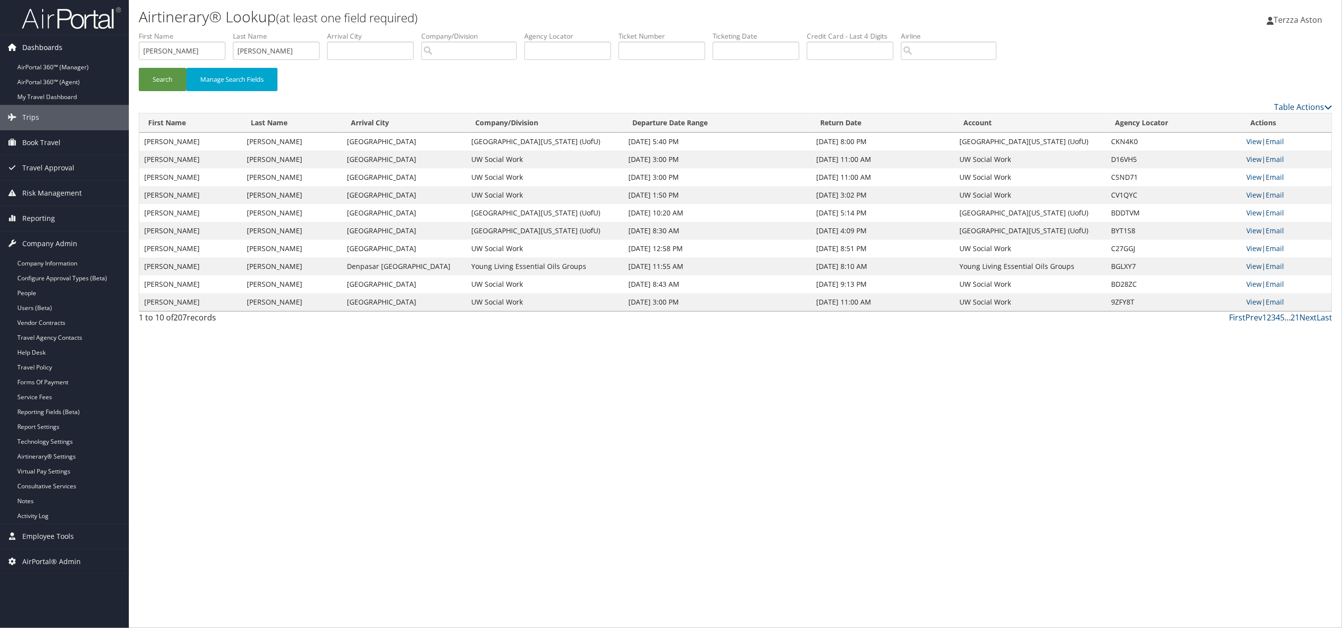
click at [37, 45] on span "Dashboards" at bounding box center [42, 47] width 40 height 25
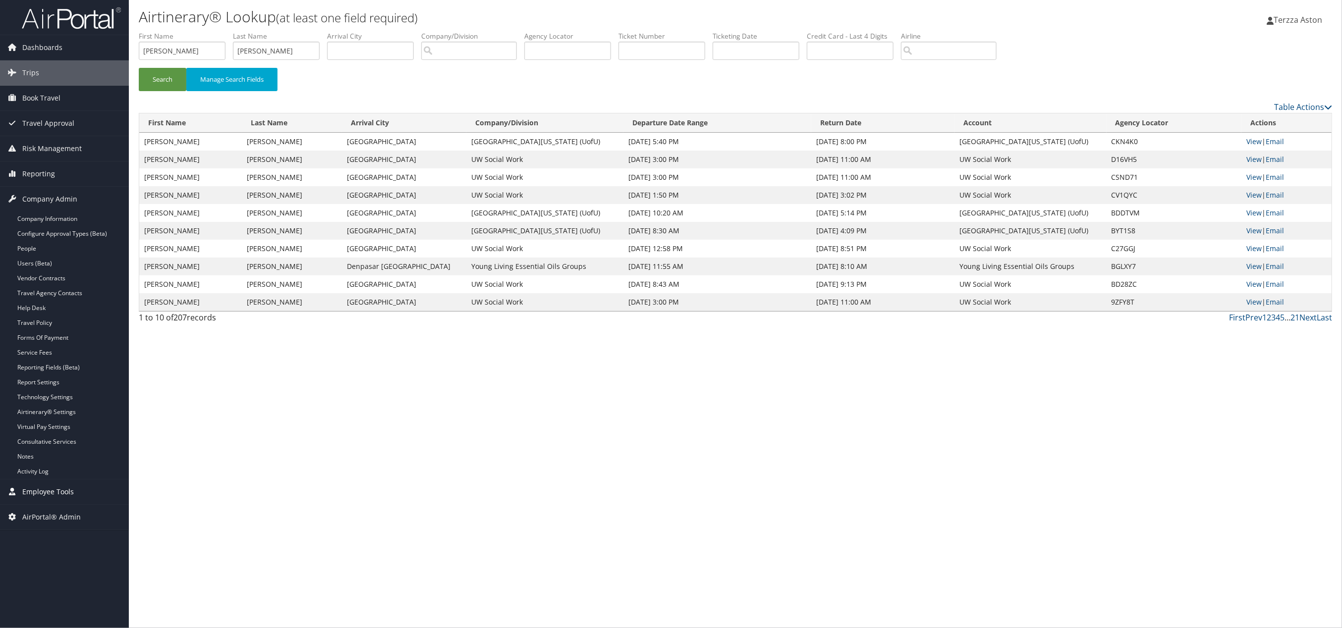
click at [46, 495] on span "Employee Tools" at bounding box center [48, 492] width 52 height 25
click at [46, 494] on span "Employee Tools" at bounding box center [48, 492] width 52 height 25
click at [63, 525] on span "AirPortal® Admin" at bounding box center [51, 517] width 58 height 25
click at [60, 534] on link "Airtinerary® Utilities" at bounding box center [64, 537] width 129 height 15
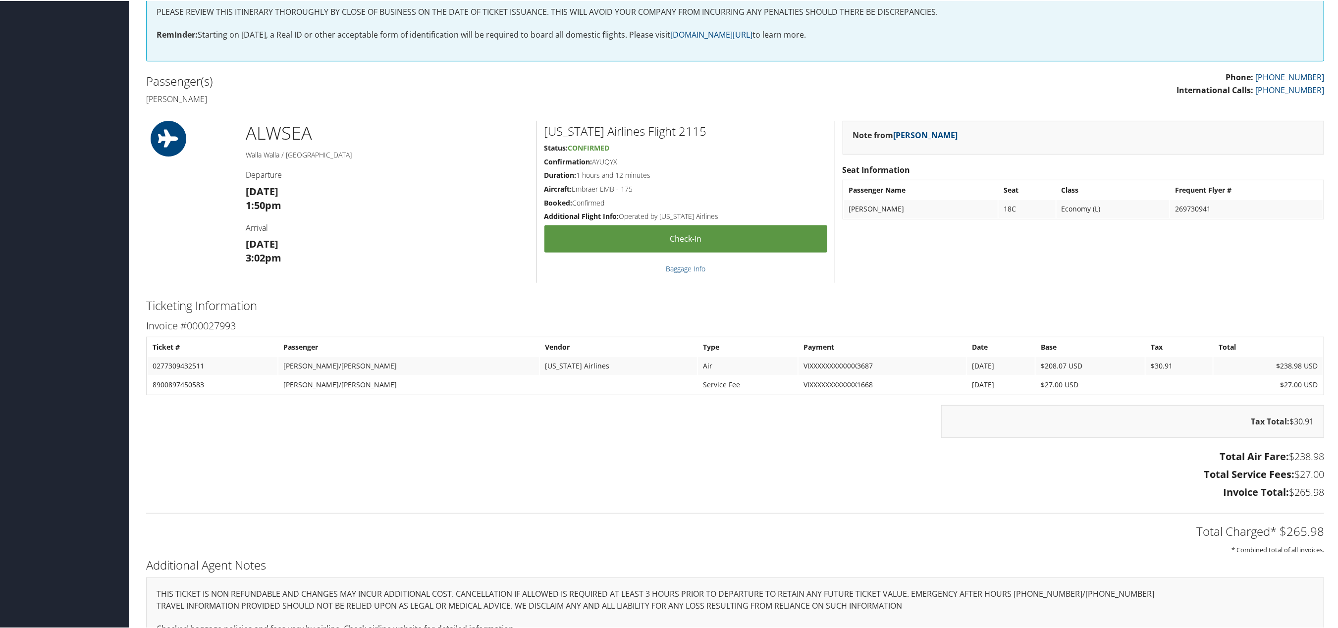
scroll to position [306, 0]
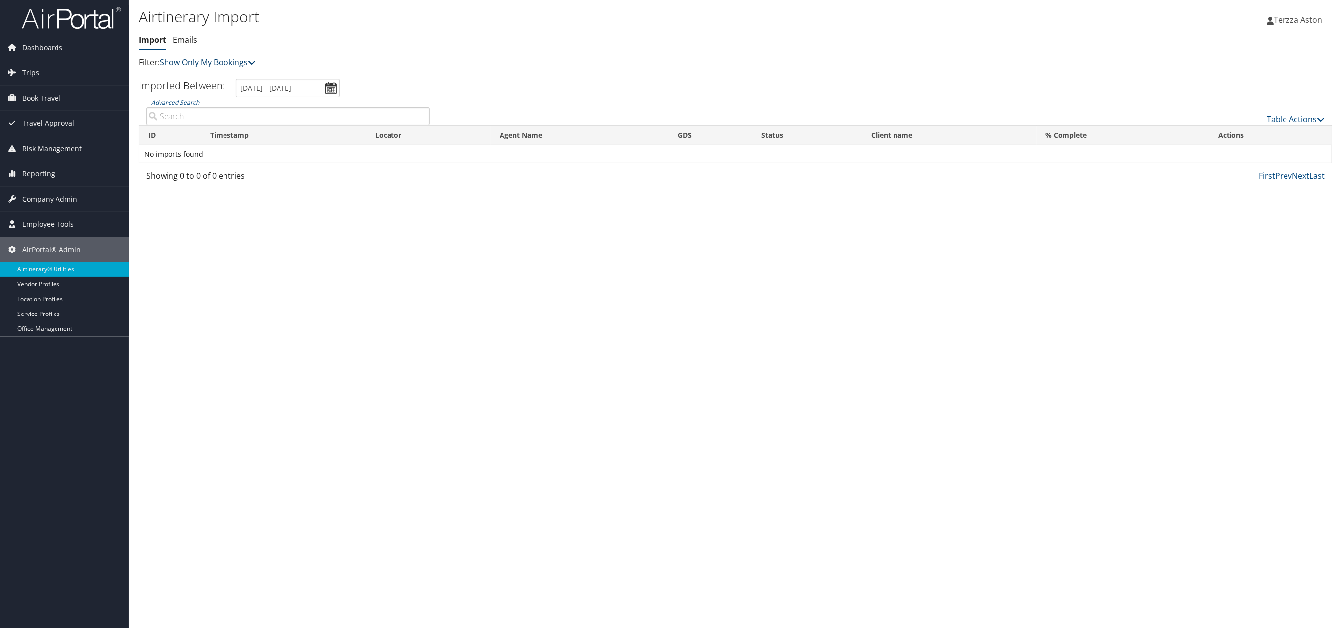
click at [254, 63] on icon at bounding box center [252, 62] width 8 height 8
click at [209, 75] on link "Show My TMC Bookings" at bounding box center [227, 77] width 130 height 17
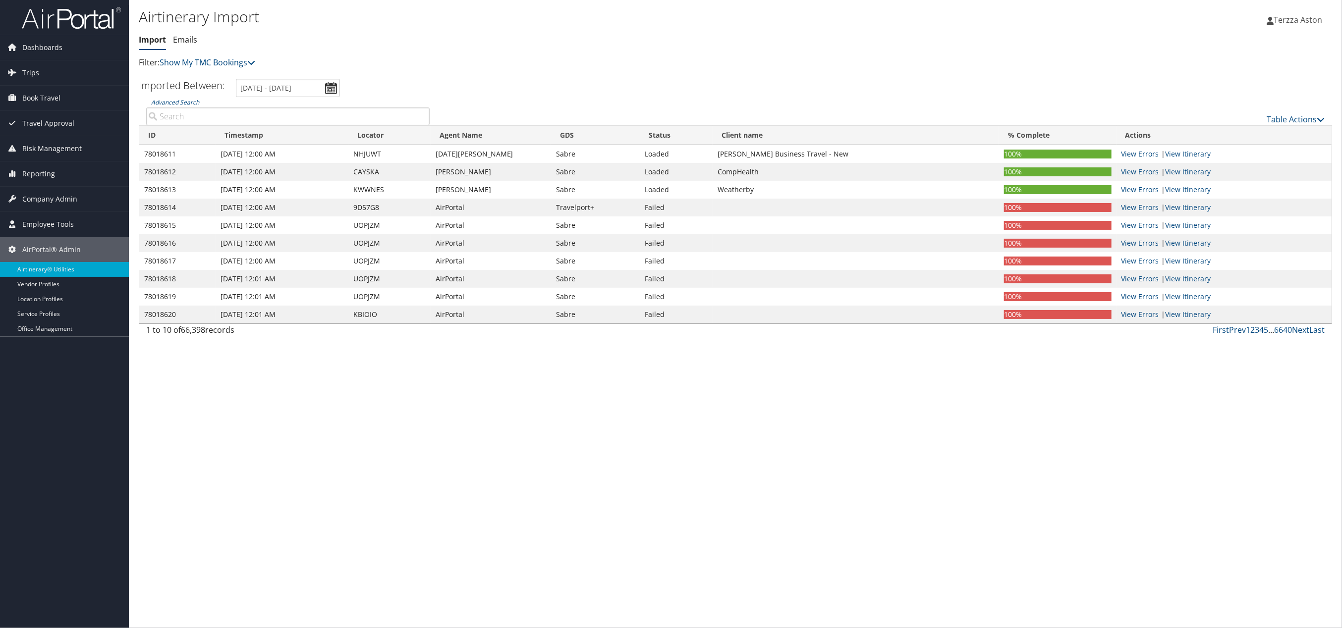
click at [168, 115] on input "Advanced Search" at bounding box center [287, 117] width 283 height 18
click at [1316, 119] on icon at bounding box center [1320, 119] width 8 height 8
click at [1316, 119] on div at bounding box center [671, 314] width 1342 height 628
click at [1300, 15] on span "Terzza Aston" at bounding box center [1297, 19] width 49 height 11
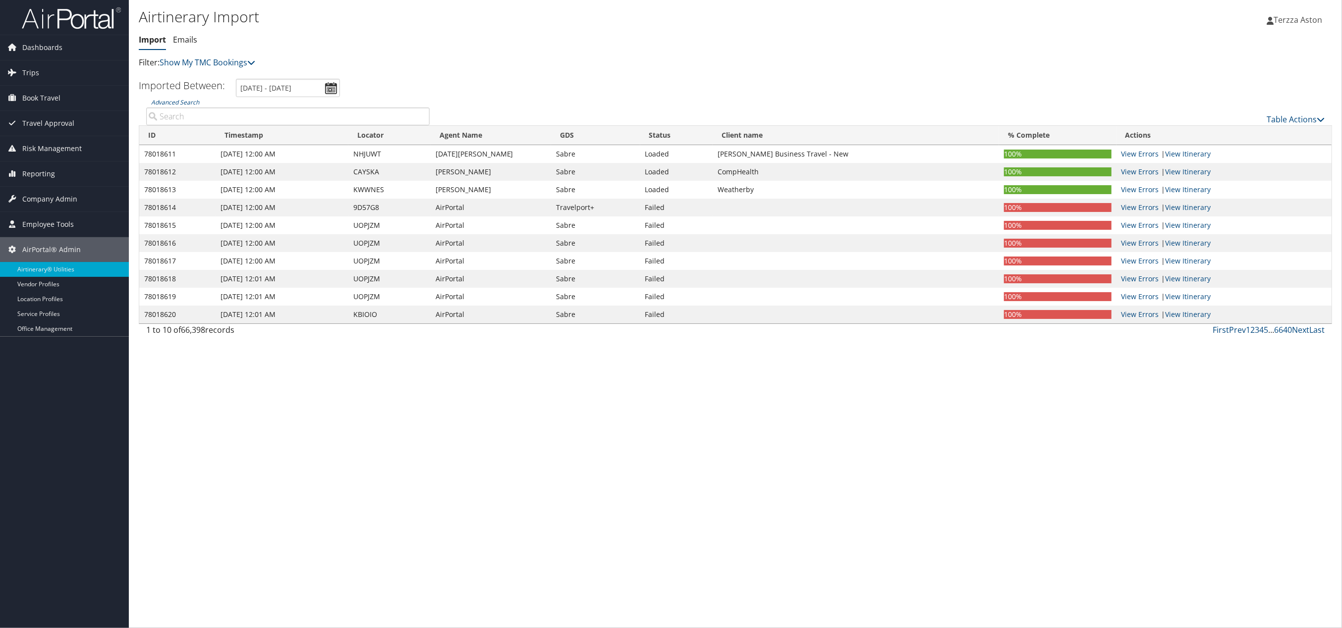
click at [190, 112] on input "Advanced Search" at bounding box center [287, 117] width 283 height 18
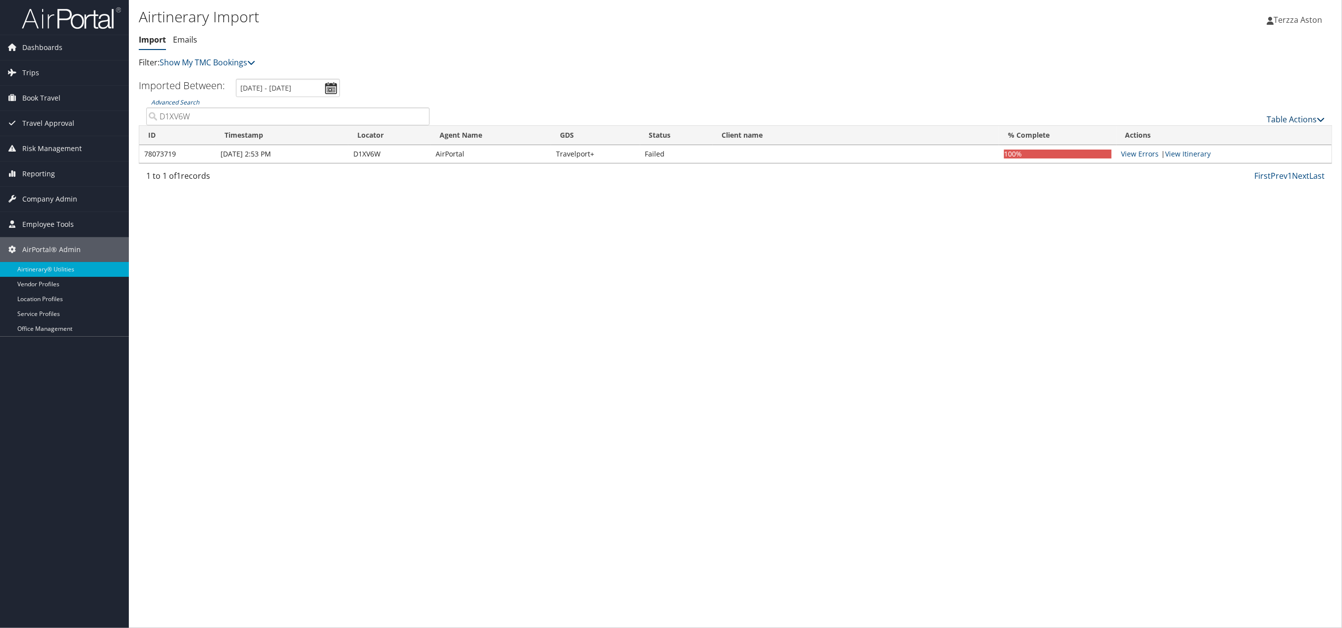
type input "D1XV6W"
click at [1313, 115] on link "Table Actions" at bounding box center [1295, 119] width 58 height 11
click at [1313, 115] on div at bounding box center [671, 314] width 1342 height 628
click at [1182, 157] on link "View Itinerary" at bounding box center [1188, 153] width 46 height 9
click at [1141, 153] on link "View Errors" at bounding box center [1140, 153] width 38 height 9
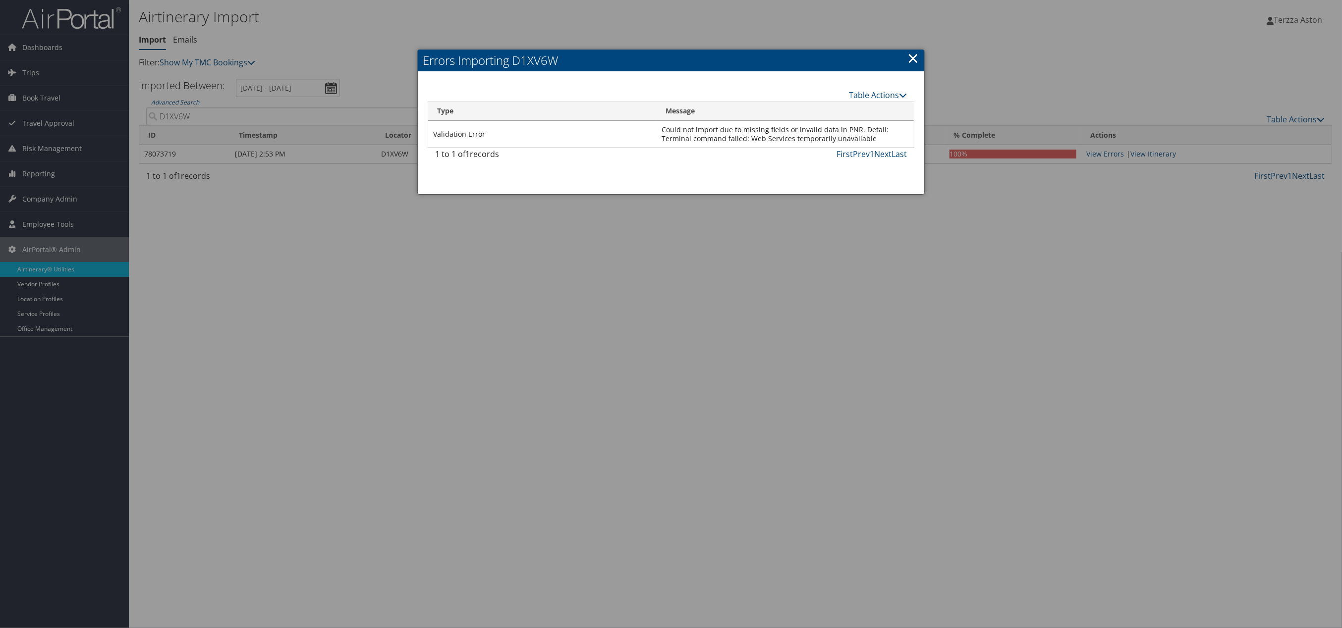
click at [403, 45] on div at bounding box center [671, 314] width 1342 height 628
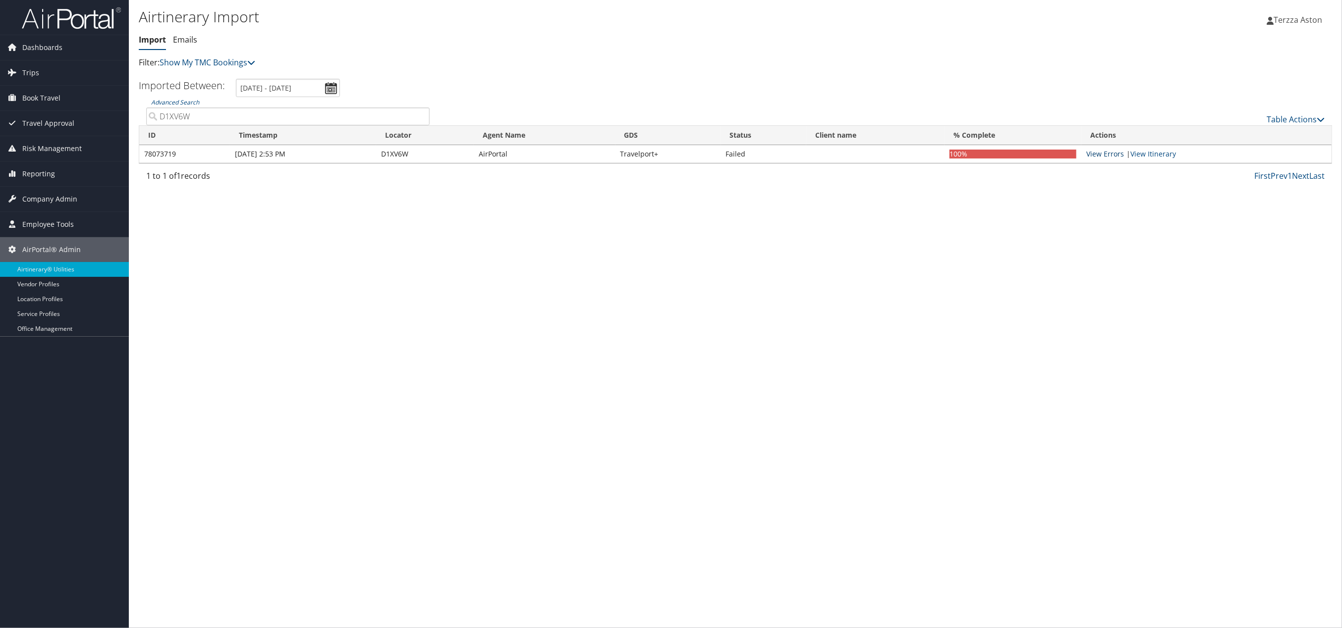
click at [1096, 148] on table "ID Timestamp Locator Agent Name GDS Status Client name % Complete Actions 78073…" at bounding box center [735, 144] width 1193 height 38
click at [974, 341] on div "Airtinerary Import Import Emails Import Emails Filter: Show My TMC Bookings Sho…" at bounding box center [735, 314] width 1213 height 628
click at [1117, 152] on link "View Errors" at bounding box center [1105, 153] width 38 height 9
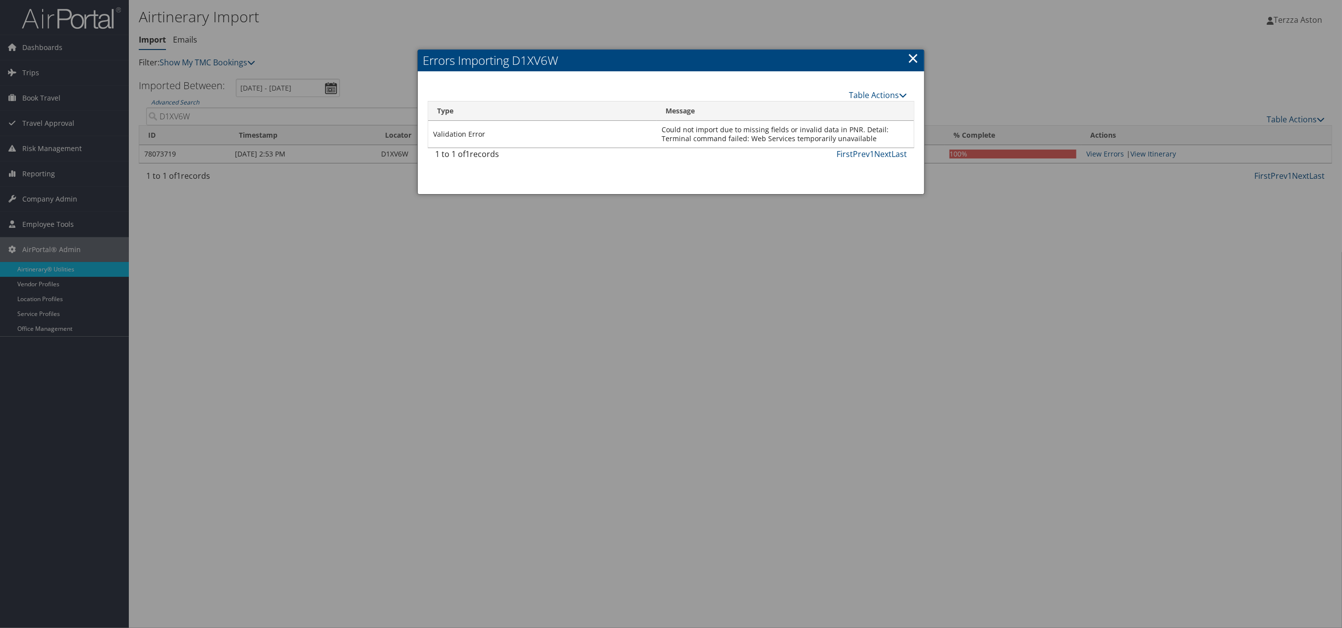
click at [906, 59] on h2 "Errors Importing D1XV6W" at bounding box center [671, 61] width 506 height 22
click at [913, 56] on link "×" at bounding box center [912, 58] width 11 height 20
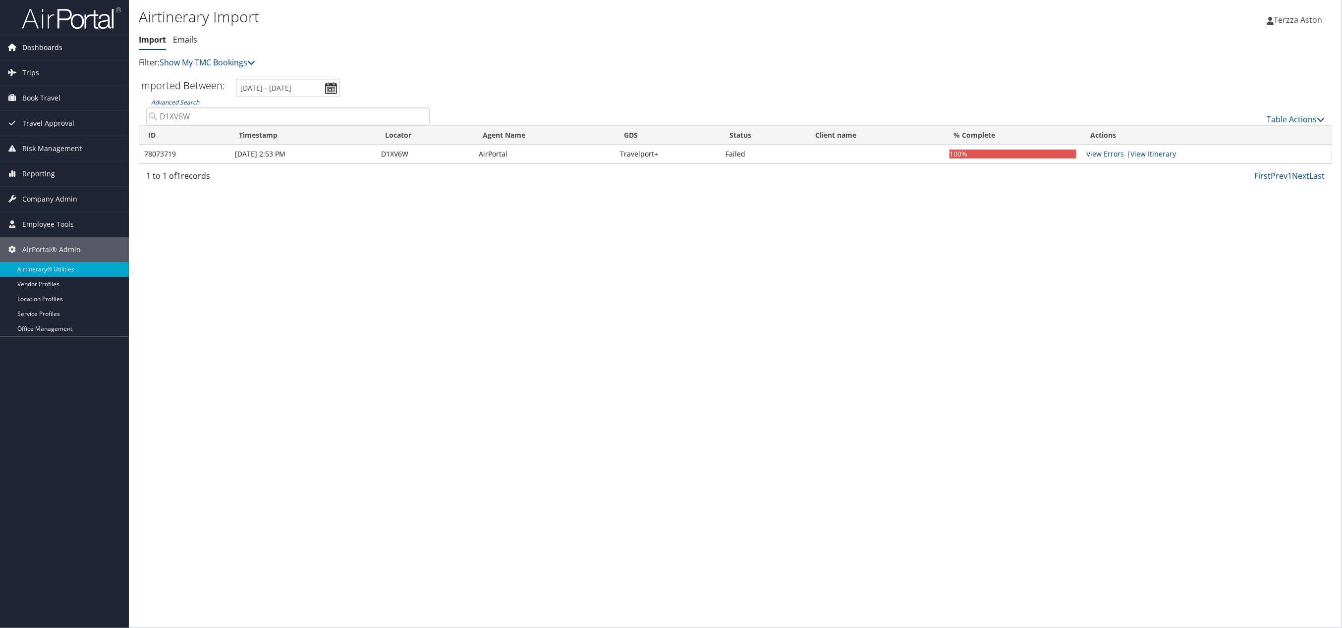
click at [48, 41] on span "Dashboards" at bounding box center [42, 47] width 40 height 25
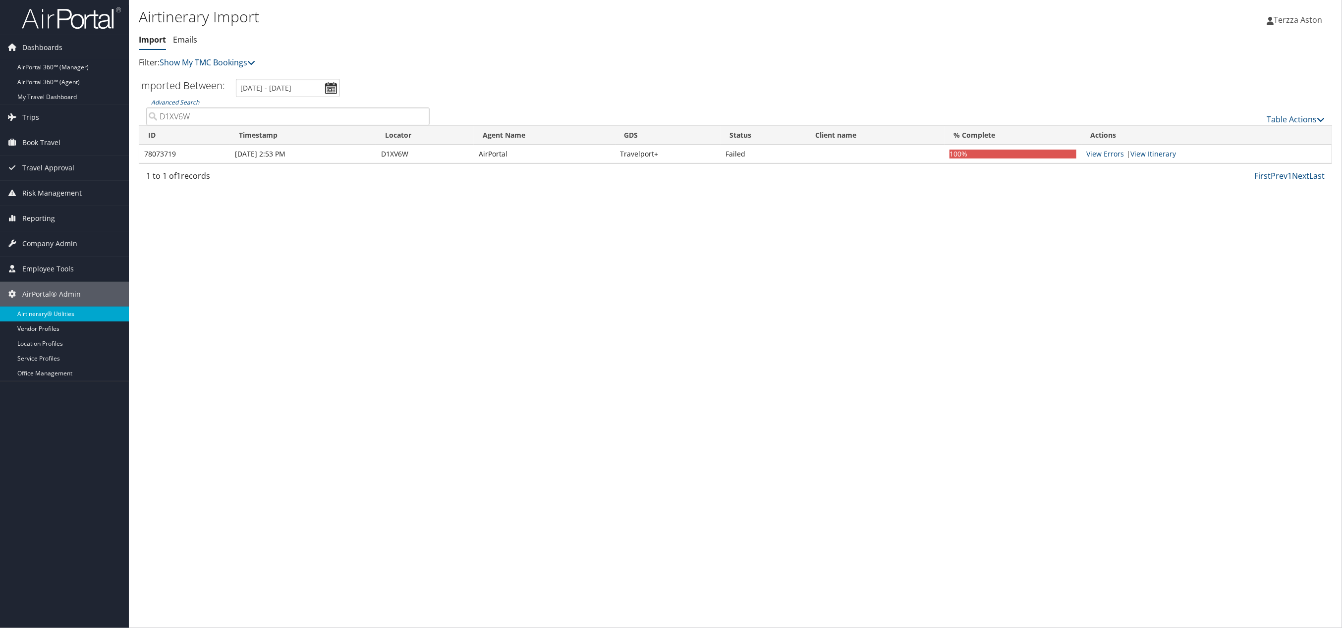
click at [32, 309] on link "Airtinerary® Utilities" at bounding box center [64, 314] width 129 height 15
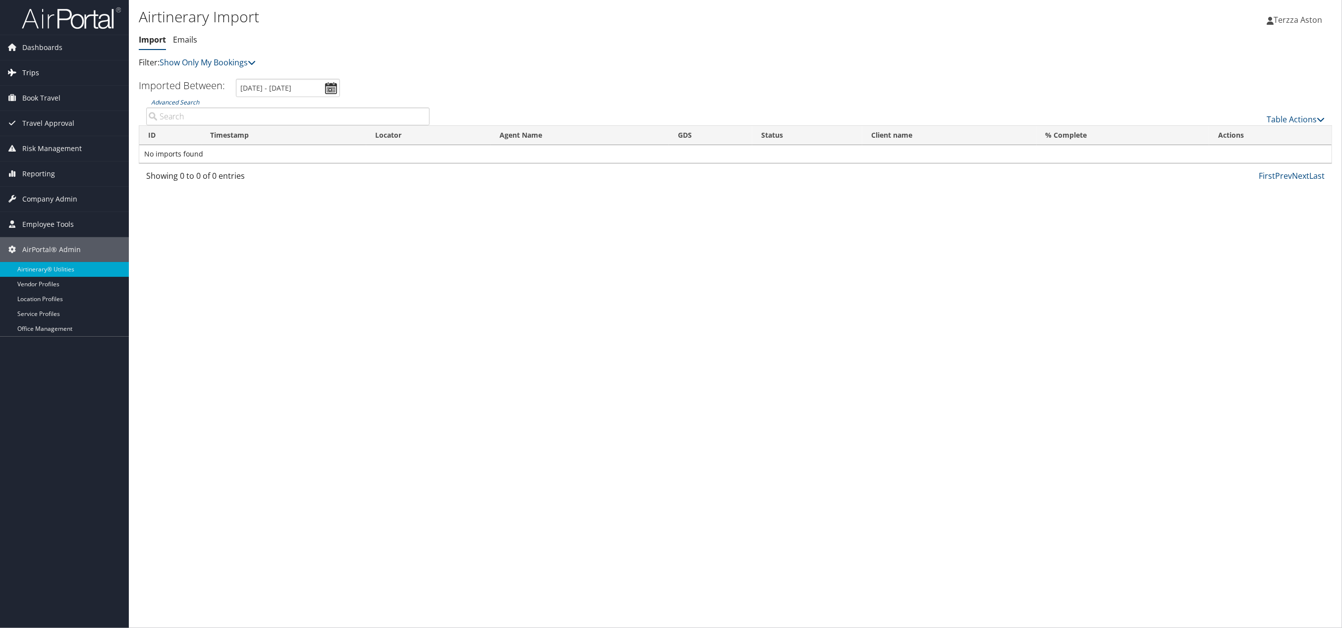
click at [35, 79] on span "Trips" at bounding box center [30, 72] width 17 height 25
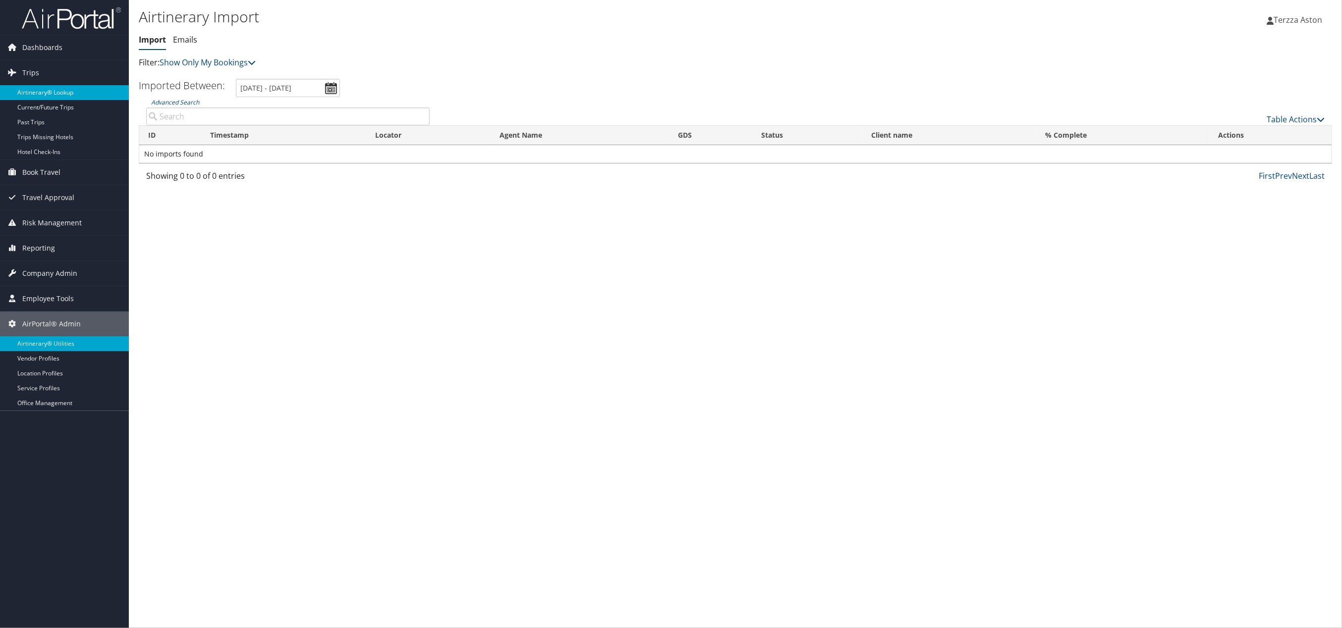
click at [44, 93] on link "Airtinerary® Lookup" at bounding box center [64, 92] width 129 height 15
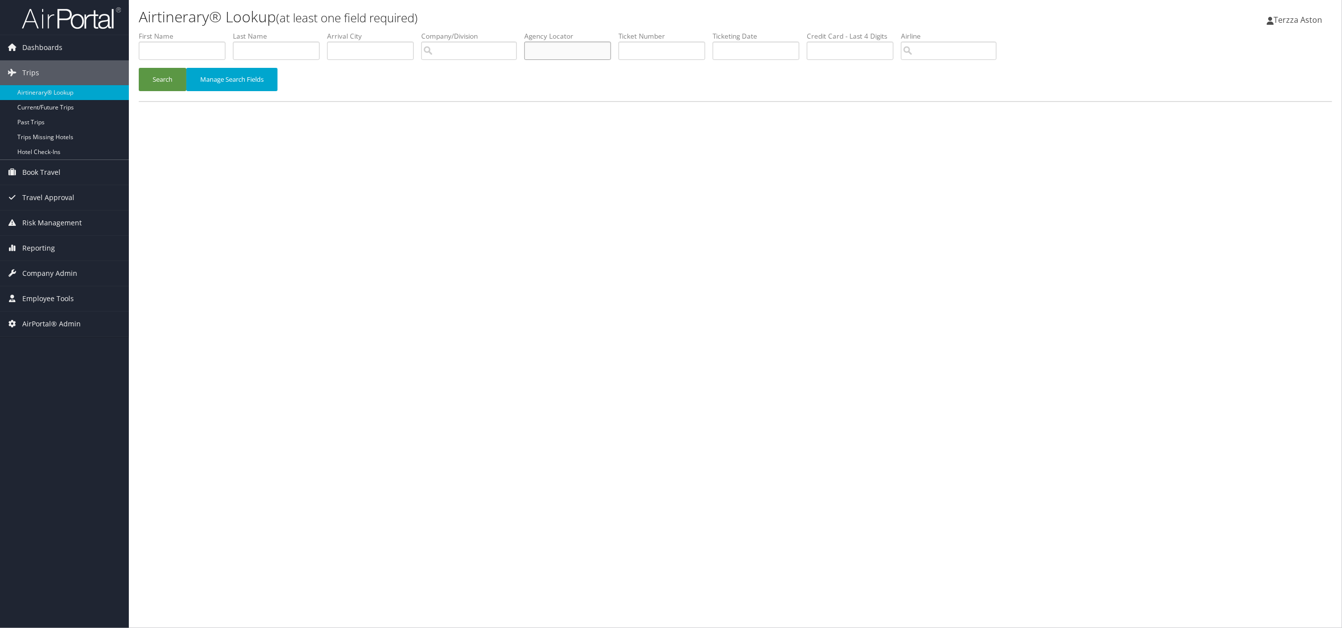
click at [557, 52] on input "text" at bounding box center [567, 51] width 87 height 18
type input "d1xv6w"
click at [139, 68] on button "Search" at bounding box center [163, 79] width 48 height 23
